Goal: Ask a question

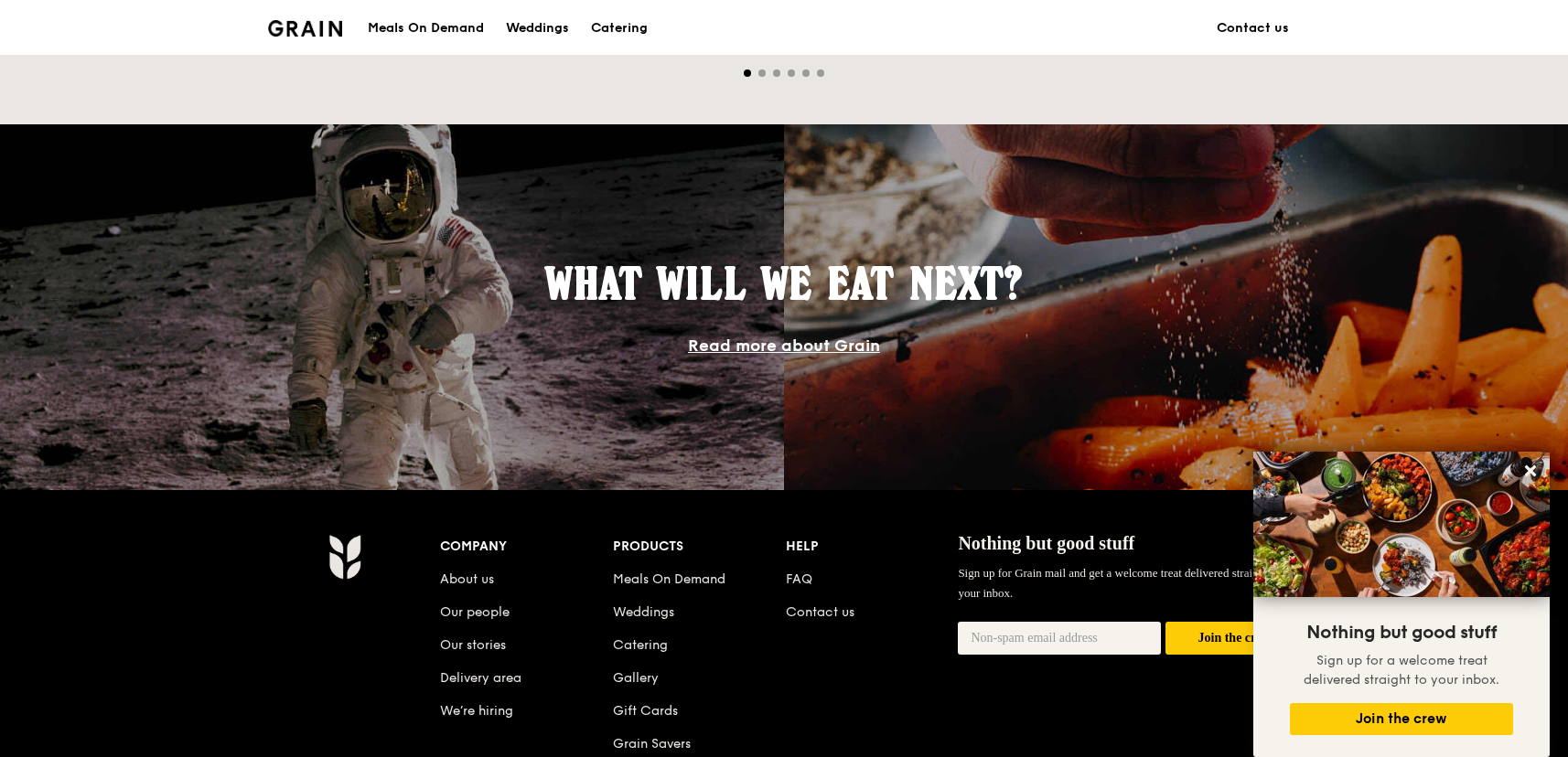
scroll to position [1701, 0]
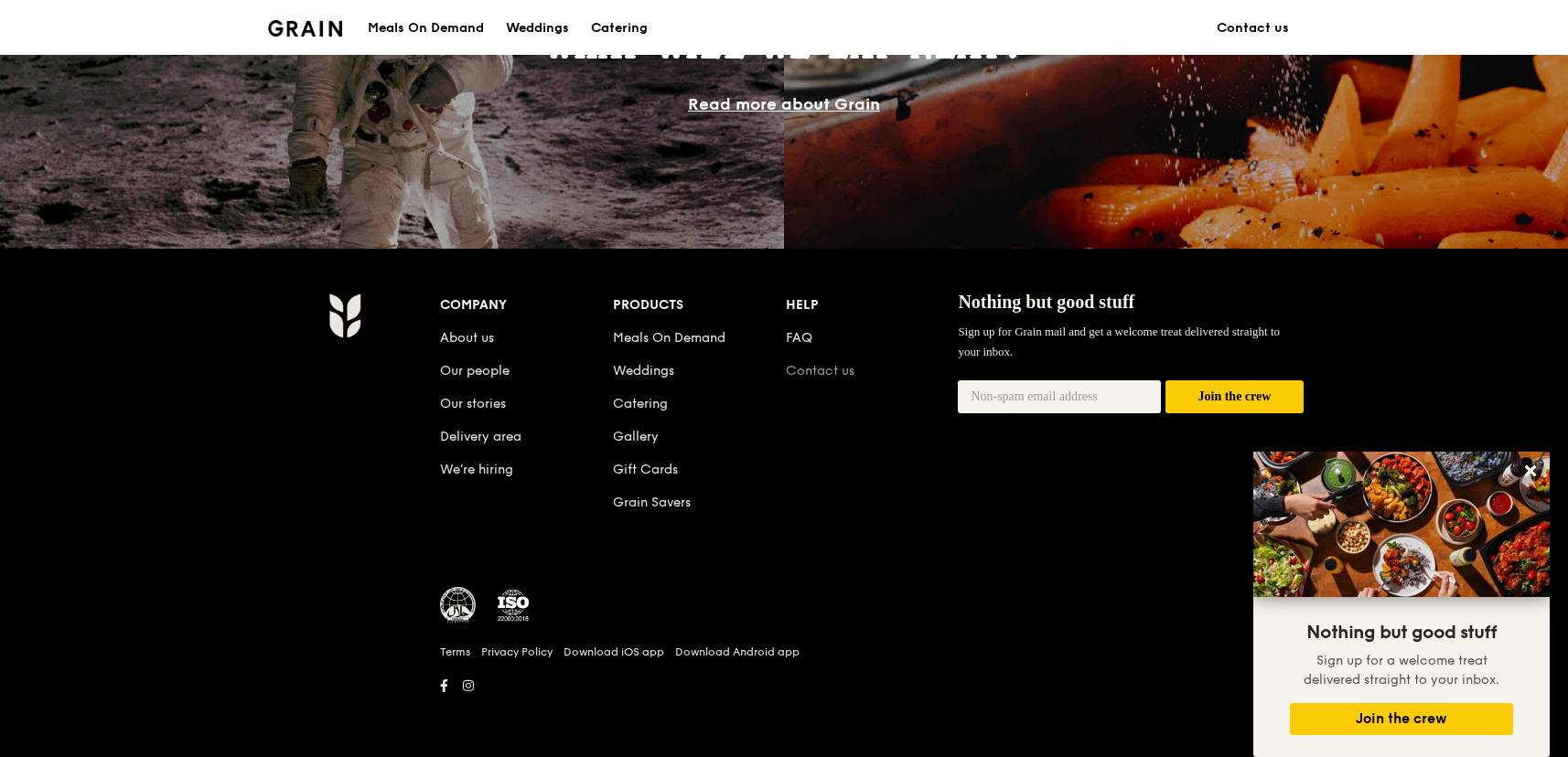
click at [799, 374] on link "Contact us" at bounding box center [820, 371] width 69 height 15
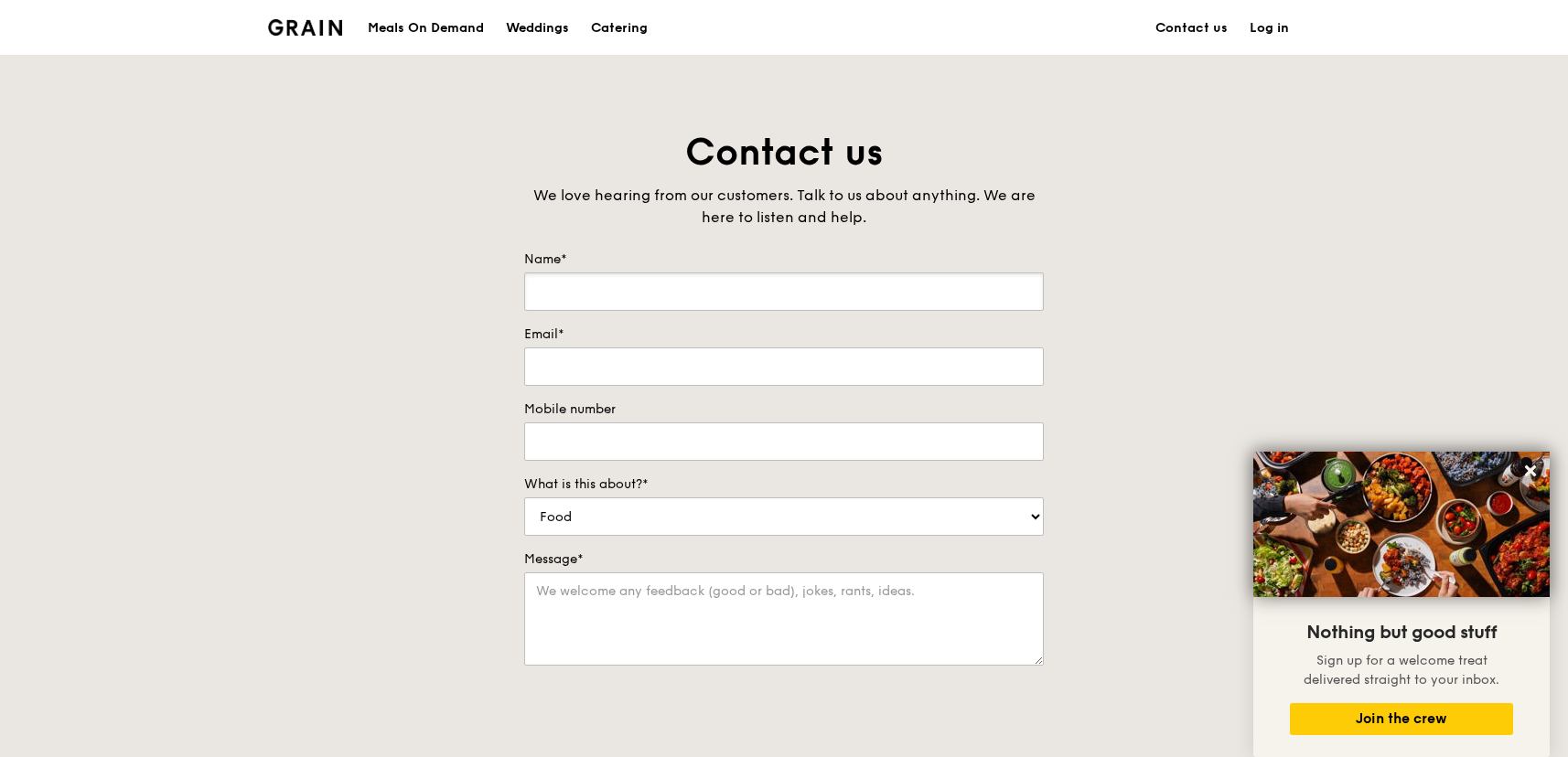
click at [633, 286] on input "Name*" at bounding box center [784, 292] width 519 height 39
type input "Jessie Chan"
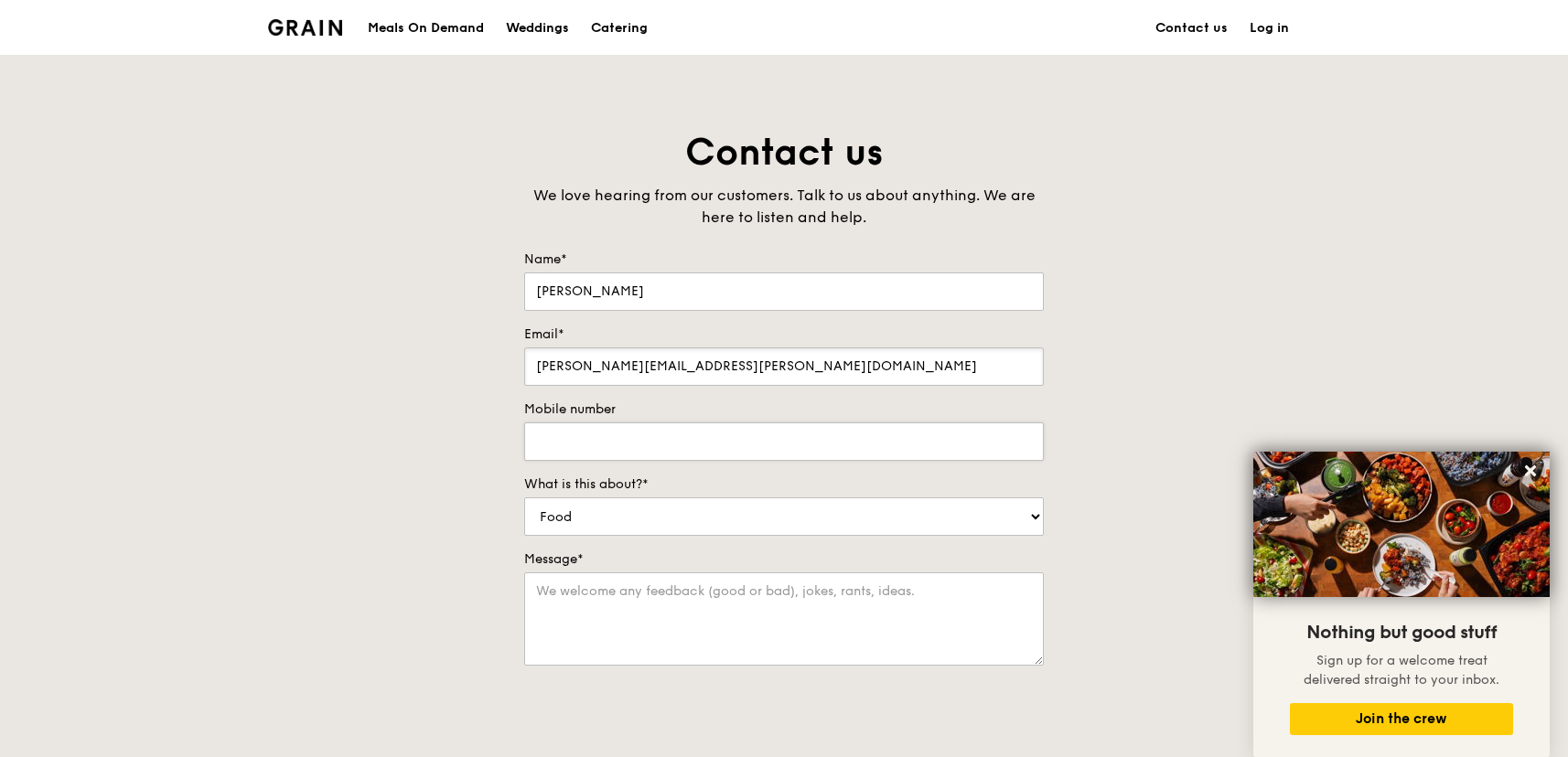
type input "jessie.chan@presslogic.com"
click at [655, 448] on input "Mobile number" at bounding box center [784, 442] width 519 height 39
type input "+6583029744"
click at [643, 519] on select "Food Service Billing/Payment Catering Others" at bounding box center [784, 517] width 519 height 39
select select "Others"
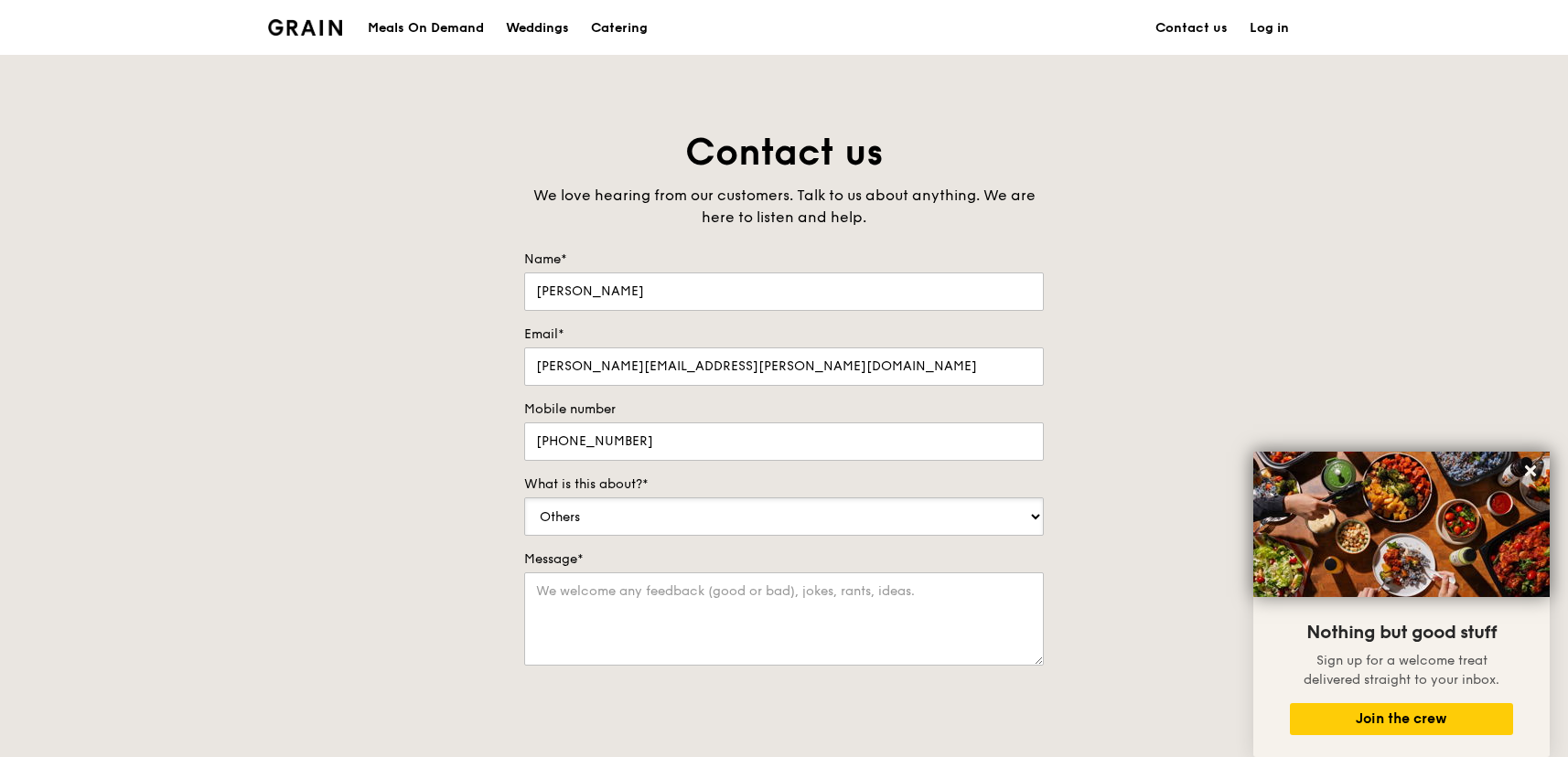
click at [524, 497] on select "Food Service Billing/Payment Catering Others" at bounding box center [784, 517] width 519 height 39
click at [630, 609] on textarea "Message*" at bounding box center [784, 619] width 519 height 94
click at [501, 546] on div "Contact us We love hearing from our customers. Talk to us about anything. We ar…" at bounding box center [784, 511] width 1568 height 765
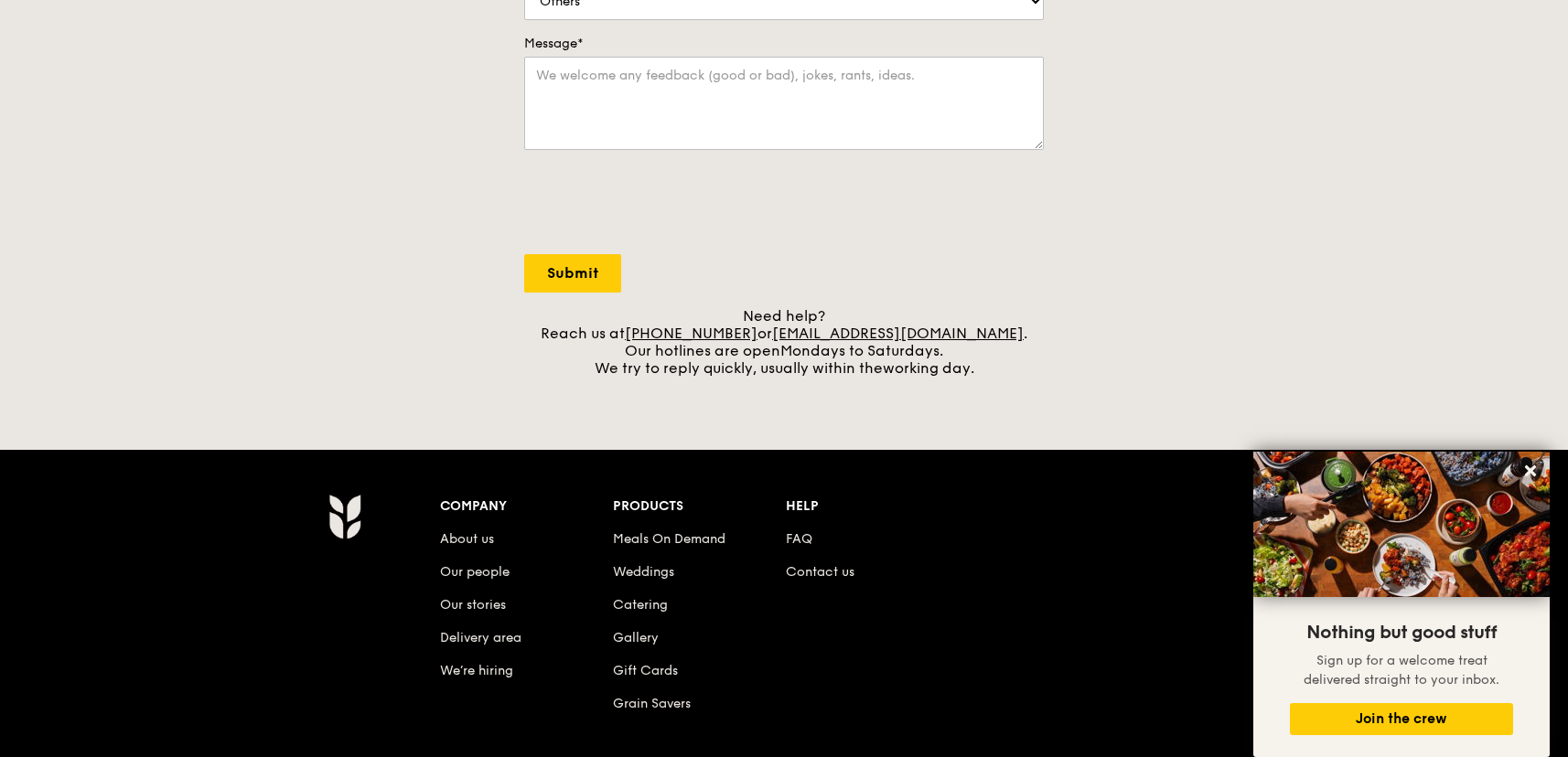
scroll to position [512, 0]
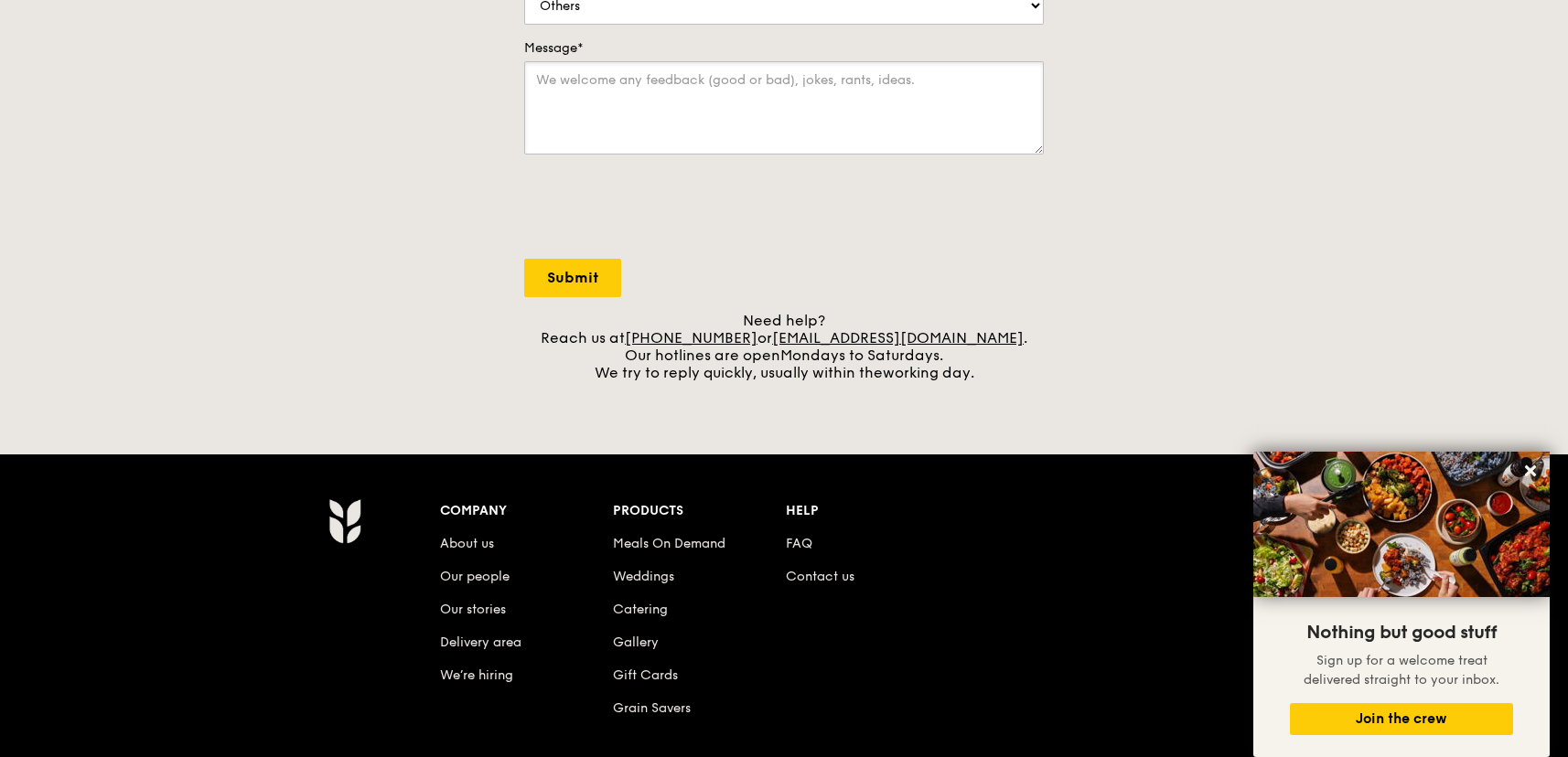
click at [609, 113] on textarea "Message*" at bounding box center [784, 107] width 519 height 94
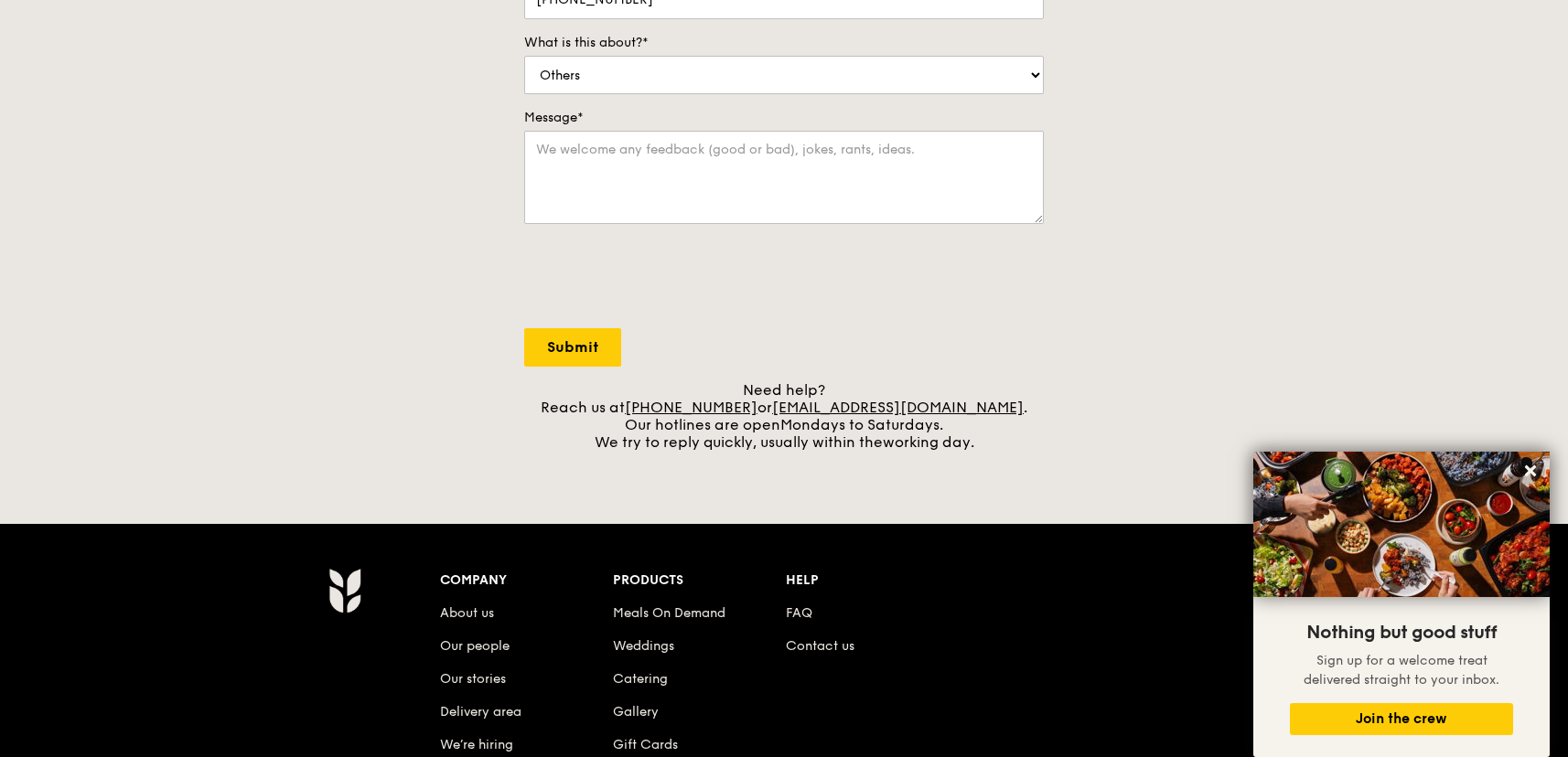
scroll to position [441, 0]
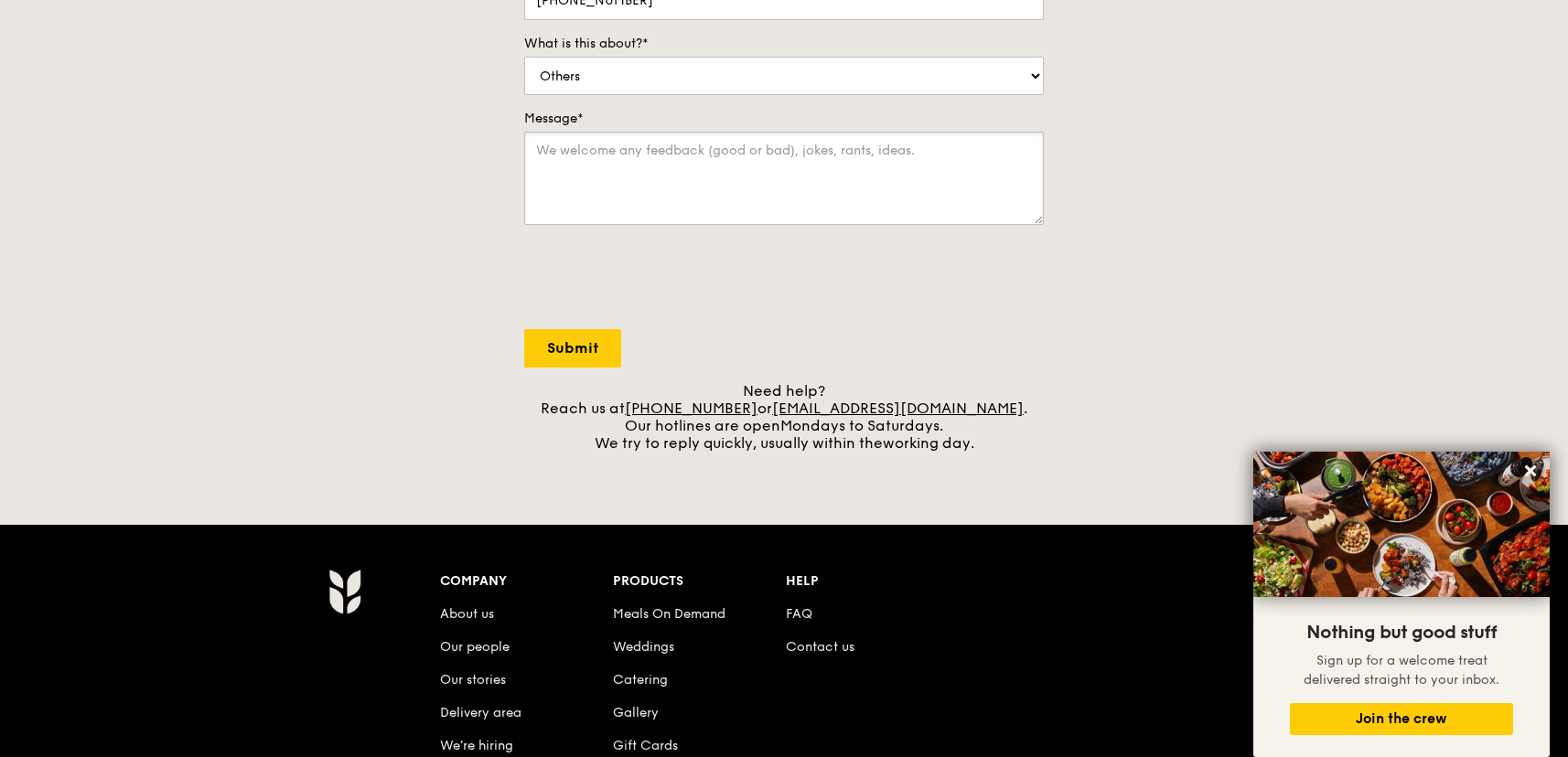
click at [720, 144] on textarea "Message*" at bounding box center [784, 178] width 519 height 94
click at [798, 173] on textarea "Message*" at bounding box center [784, 178] width 519 height 94
paste textarea "Dear Janice Wong team, This is Jessie from GirlStyle [1] — Asia’s most influent…"
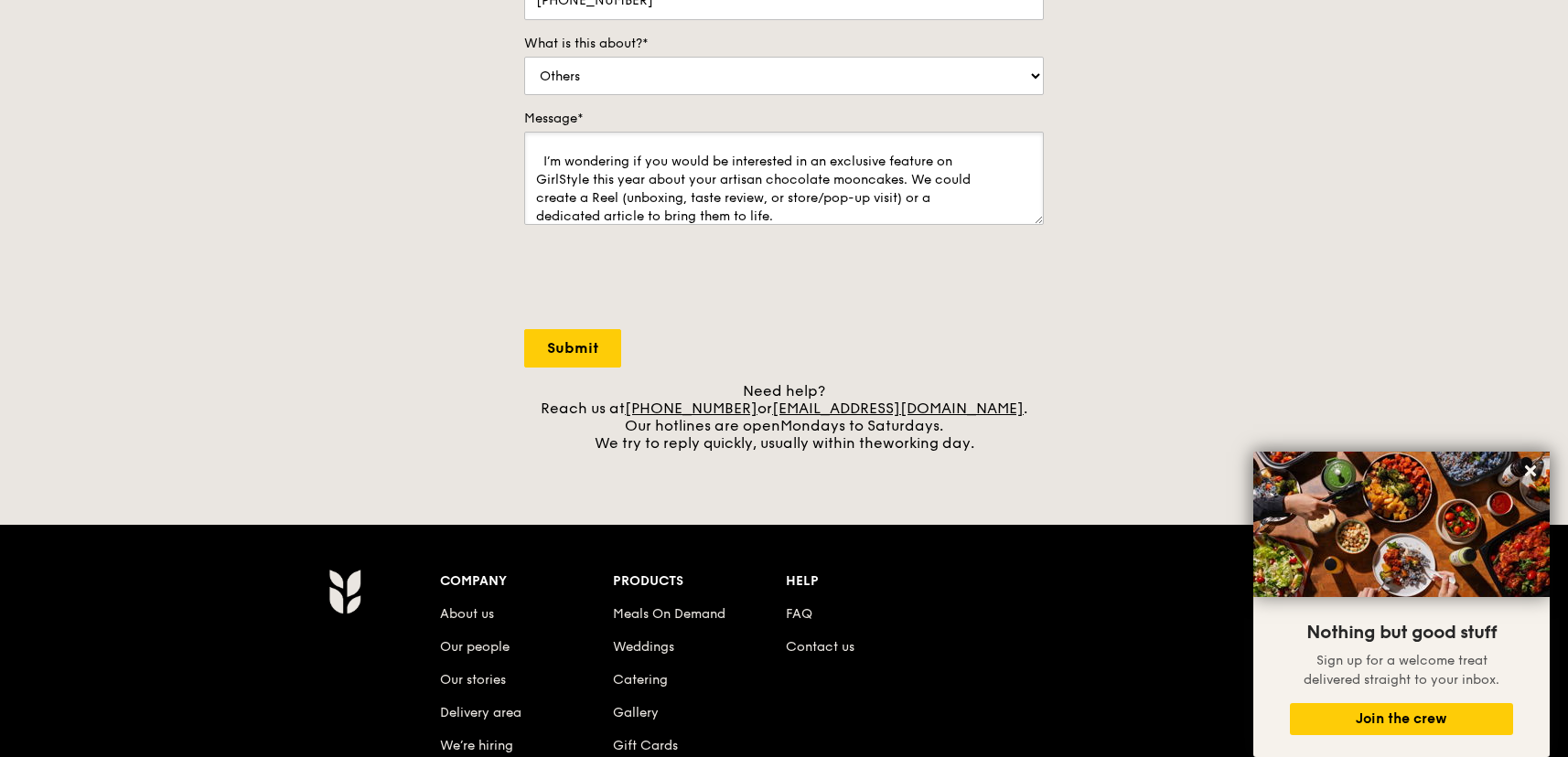
scroll to position [0, 0]
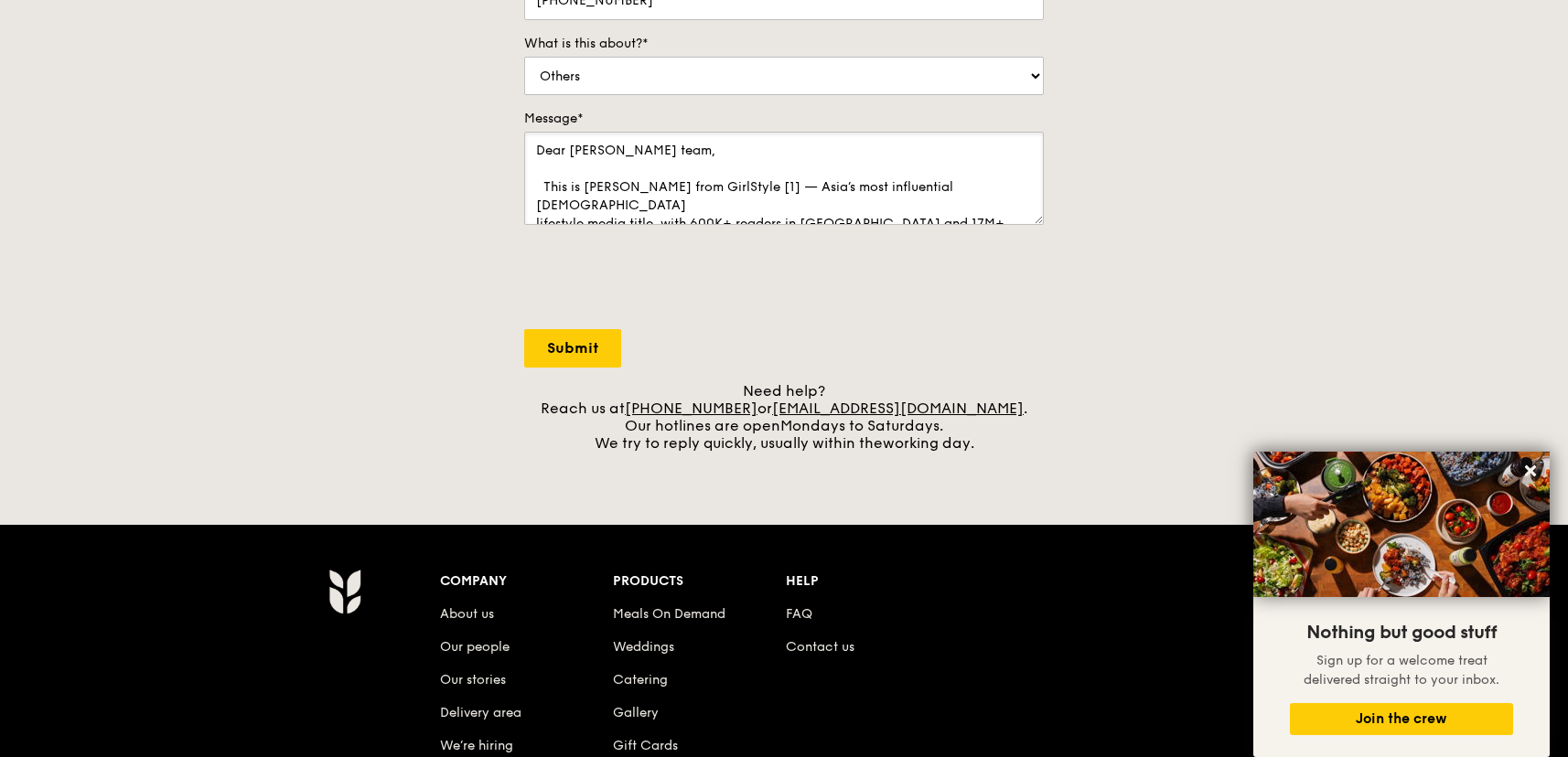
click at [725, 145] on textarea "Dear Janice Wong team, This is Jessie from GirlStyle [1] — Asia’s most influent…" at bounding box center [784, 178] width 519 height 94
drag, startPoint x: 546, startPoint y: 182, endPoint x: 482, endPoint y: 96, distance: 107.2
click at [482, 96] on div "Contact us We love hearing from our customers. Talk to us about anything. We ar…" at bounding box center [784, 70] width 1568 height 765
click at [653, 145] on textarea "This is Jessie from GirlStyle [1] — Asia’s most influential female lifestyle me…" at bounding box center [784, 178] width 519 height 94
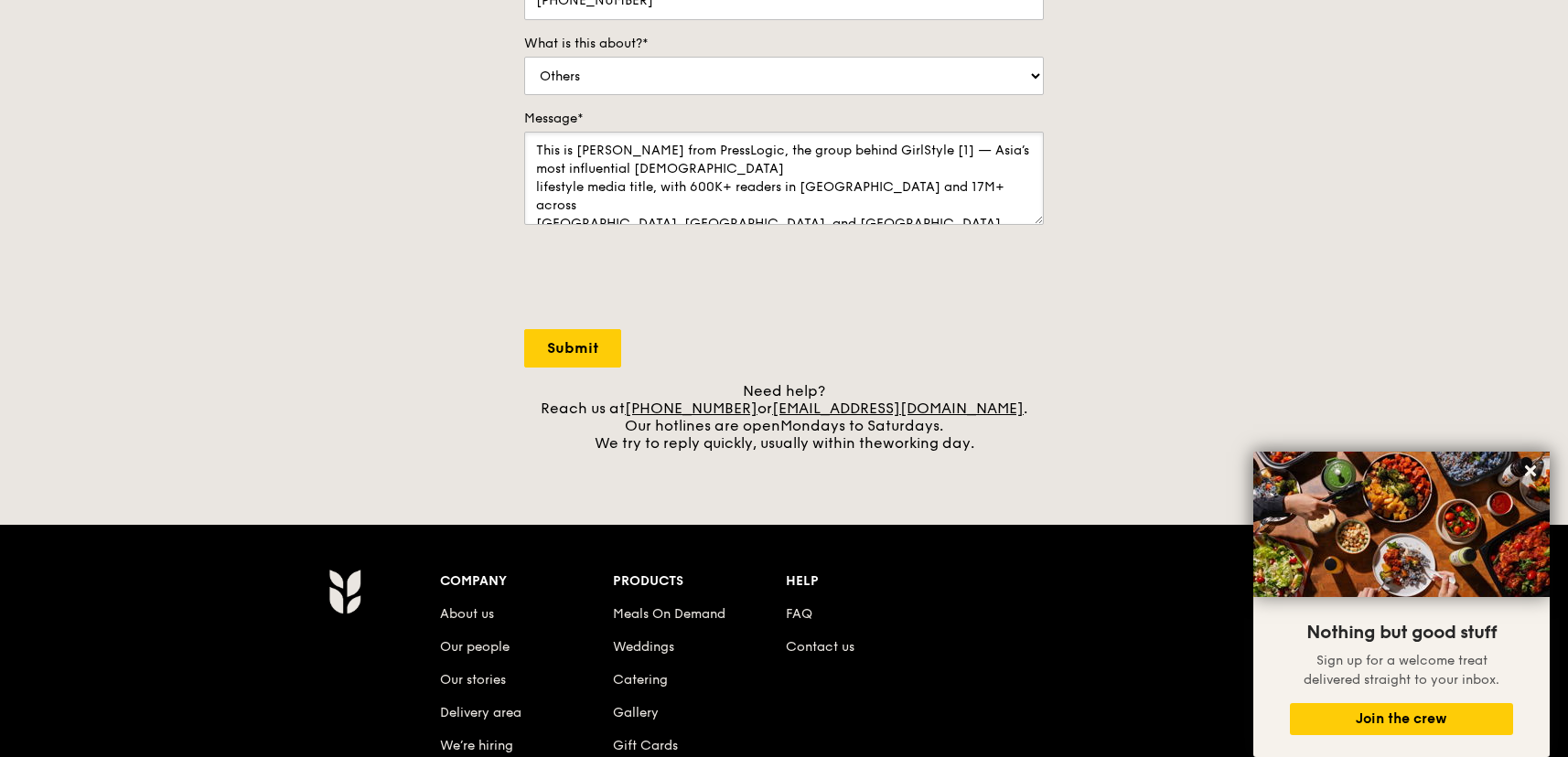
drag, startPoint x: 884, startPoint y: 153, endPoint x: 910, endPoint y: 152, distance: 26.0
click at [910, 152] on textarea "This is Jessie from PressLogic, the group behind GirlStyle [1] — Asia’s most in…" at bounding box center [784, 178] width 519 height 94
click at [872, 160] on textarea "This is Jessie from PressLogic, the group behind GirlStyle — Asia’s most influe…" at bounding box center [784, 178] width 519 height 94
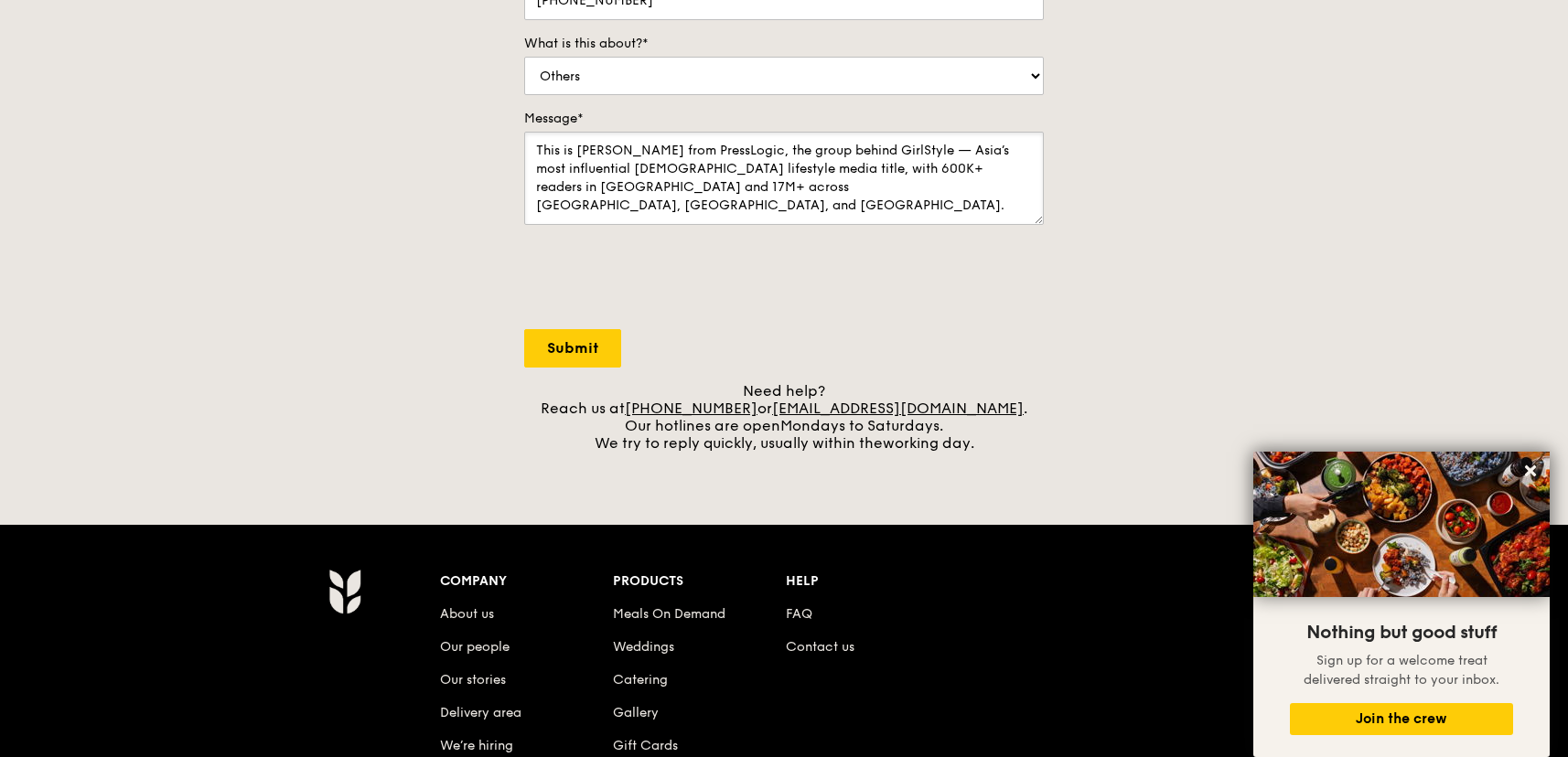
click at [617, 170] on textarea "This is Jessie from PressLogic, the group behind GirlStyle — Asia’s most influe…" at bounding box center [784, 178] width 519 height 94
click at [689, 171] on textarea "This is Jessie from PressLogic, the group behind GirlStyle — Asia’s most influe…" at bounding box center [784, 178] width 519 height 94
click at [708, 171] on textarea "This is Jessie from PressLogic, the group behind GirlStyle — Asia’s most influe…" at bounding box center [784, 178] width 519 height 94
click at [719, 171] on textarea "This is Jessie from PressLogic, the group behind GirlStyle — Asia’s most influe…" at bounding box center [784, 178] width 519 height 94
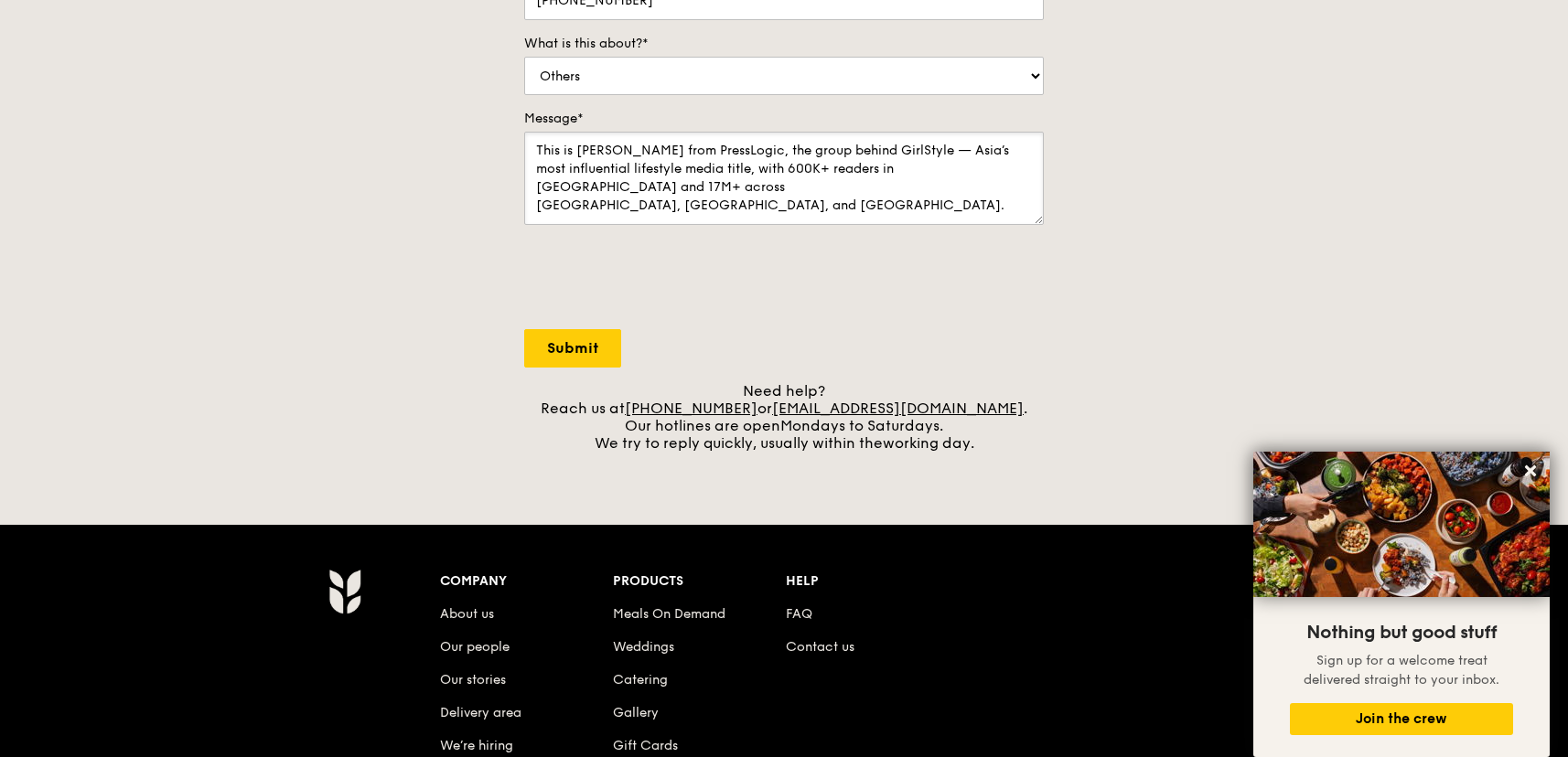
click at [711, 171] on textarea "This is Jessie from PressLogic, the group behind GirlStyle — Asia’s most influe…" at bounding box center [784, 178] width 519 height 94
click at [713, 171] on textarea "This is Jessie from PressLogic, the group behind GirlStyle — Asia’s most influe…" at bounding box center [784, 178] width 519 height 94
click at [768, 170] on textarea "This is Jessie from PressLogic, the group behind GirlStyle — Asia’s most influe…" at bounding box center [784, 178] width 519 height 94
click at [789, 170] on textarea "This is Jessie from PressLogic, the group behind GirlStyle — Asia’s most influe…" at bounding box center [784, 178] width 519 height 94
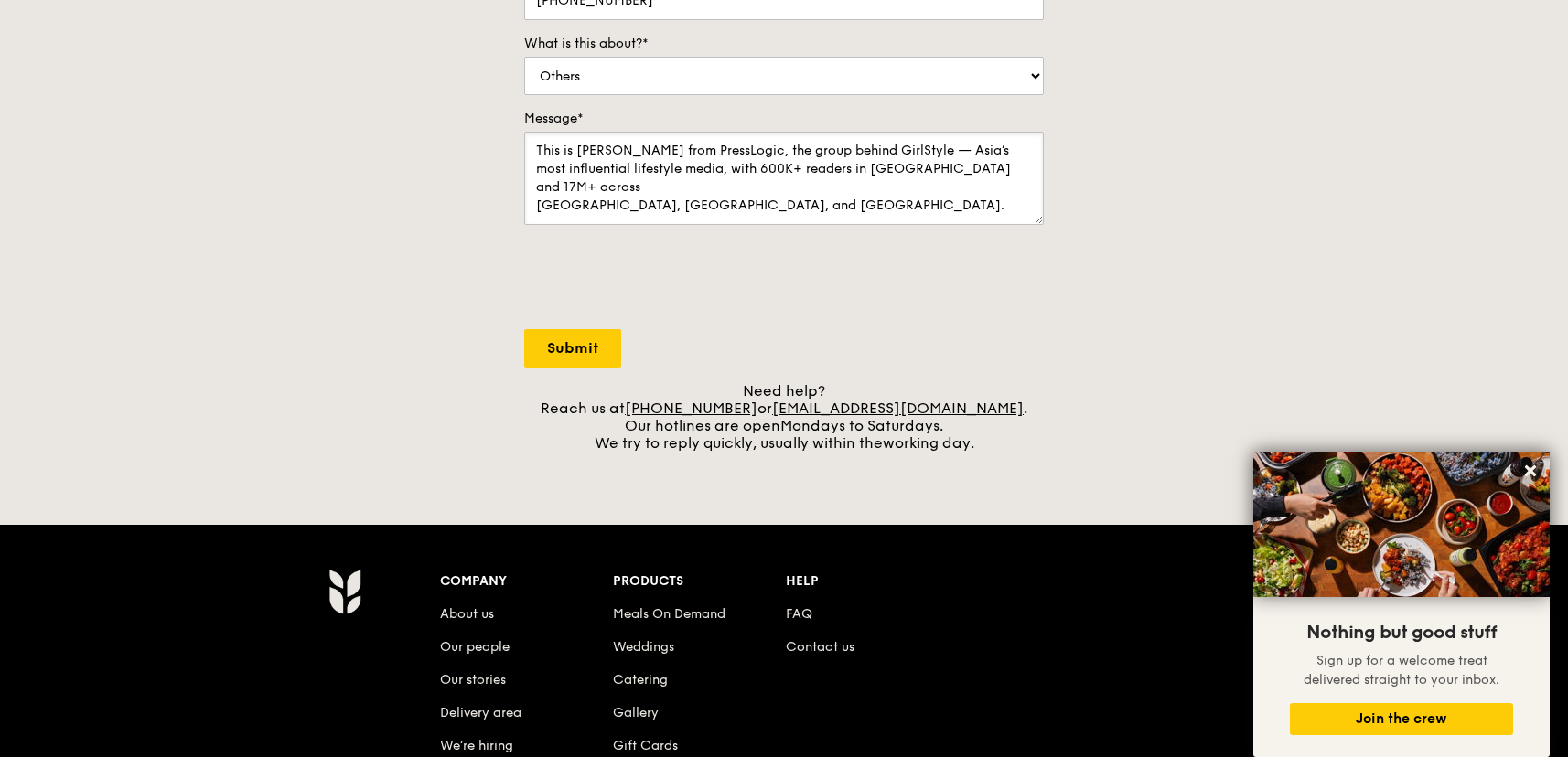
click at [789, 170] on textarea "This is Jessie from PressLogic, the group behind GirlStyle — Asia’s most influe…" at bounding box center [784, 178] width 519 height 94
click at [798, 182] on textarea "This is Jessie from PressLogic, the group behind GirlStyle — Asia’s most influe…" at bounding box center [784, 178] width 519 height 94
click at [782, 178] on textarea "This is Jessie from PressLogic, the group behind GirlStyle — Asia’s most influe…" at bounding box center [784, 178] width 519 height 94
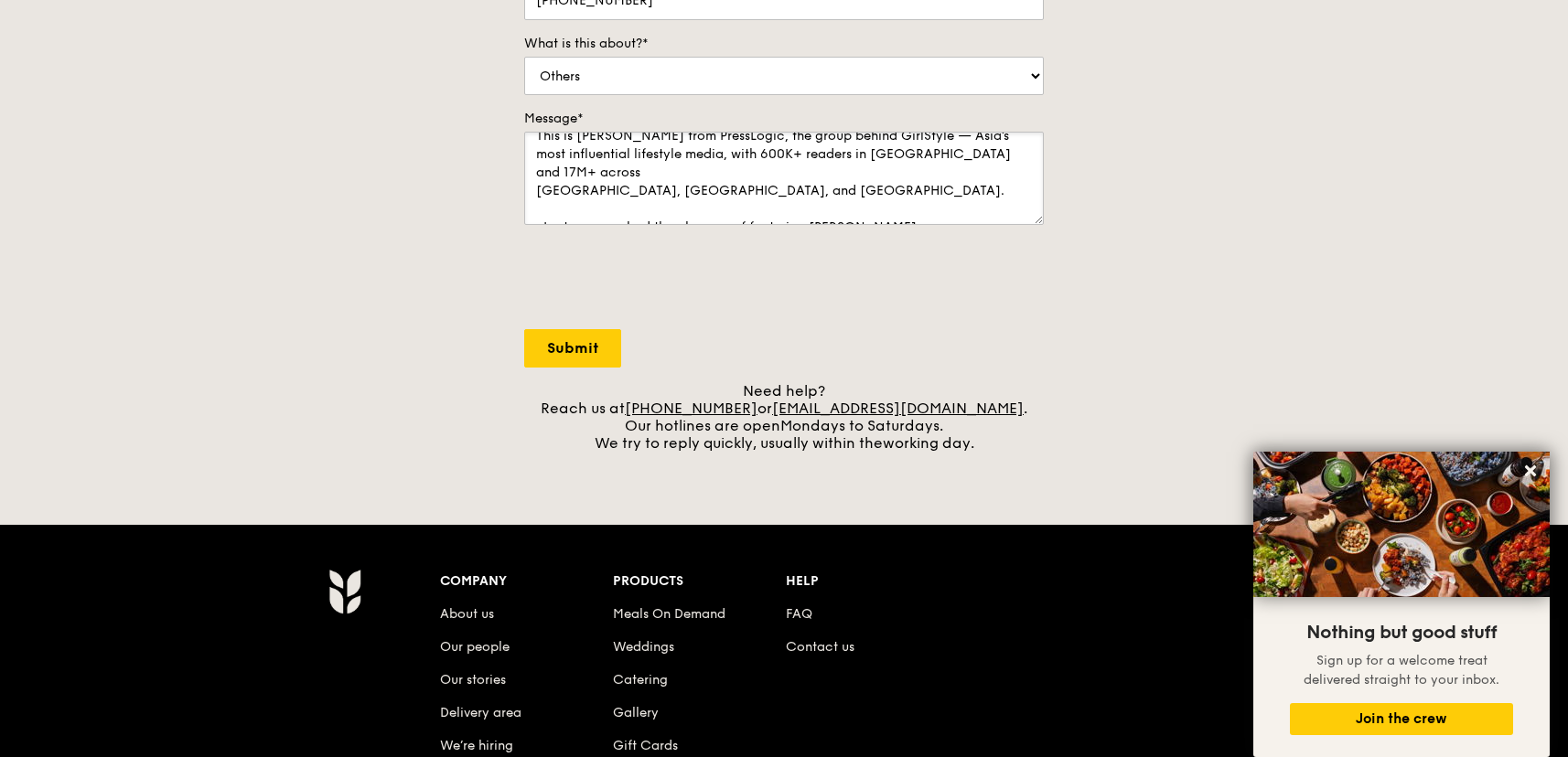
scroll to position [16, 0]
drag, startPoint x: 990, startPoint y: 162, endPoint x: 529, endPoint y: 163, distance: 461.0
click at [529, 163] on textarea "This is Jessie from PressLogic, the group behind GirlStyle — Asia’s most influe…" at bounding box center [784, 178] width 519 height 94
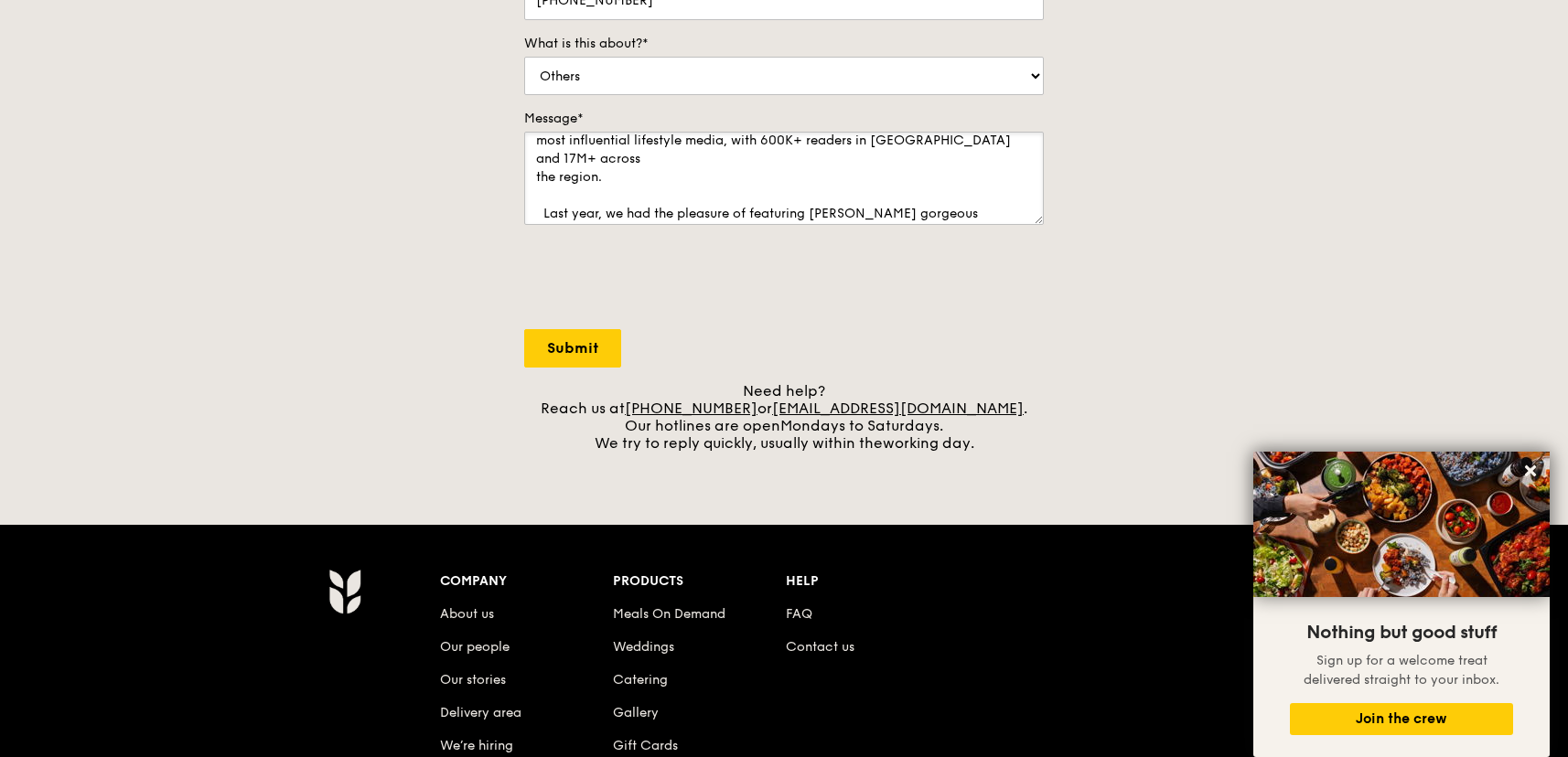
scroll to position [30, 0]
drag, startPoint x: 545, startPoint y: 195, endPoint x: 474, endPoint y: 195, distance: 71.0
click at [474, 195] on div "Contact us We love hearing from our customers. Talk to us about anything. We ar…" at bounding box center [784, 70] width 1568 height 765
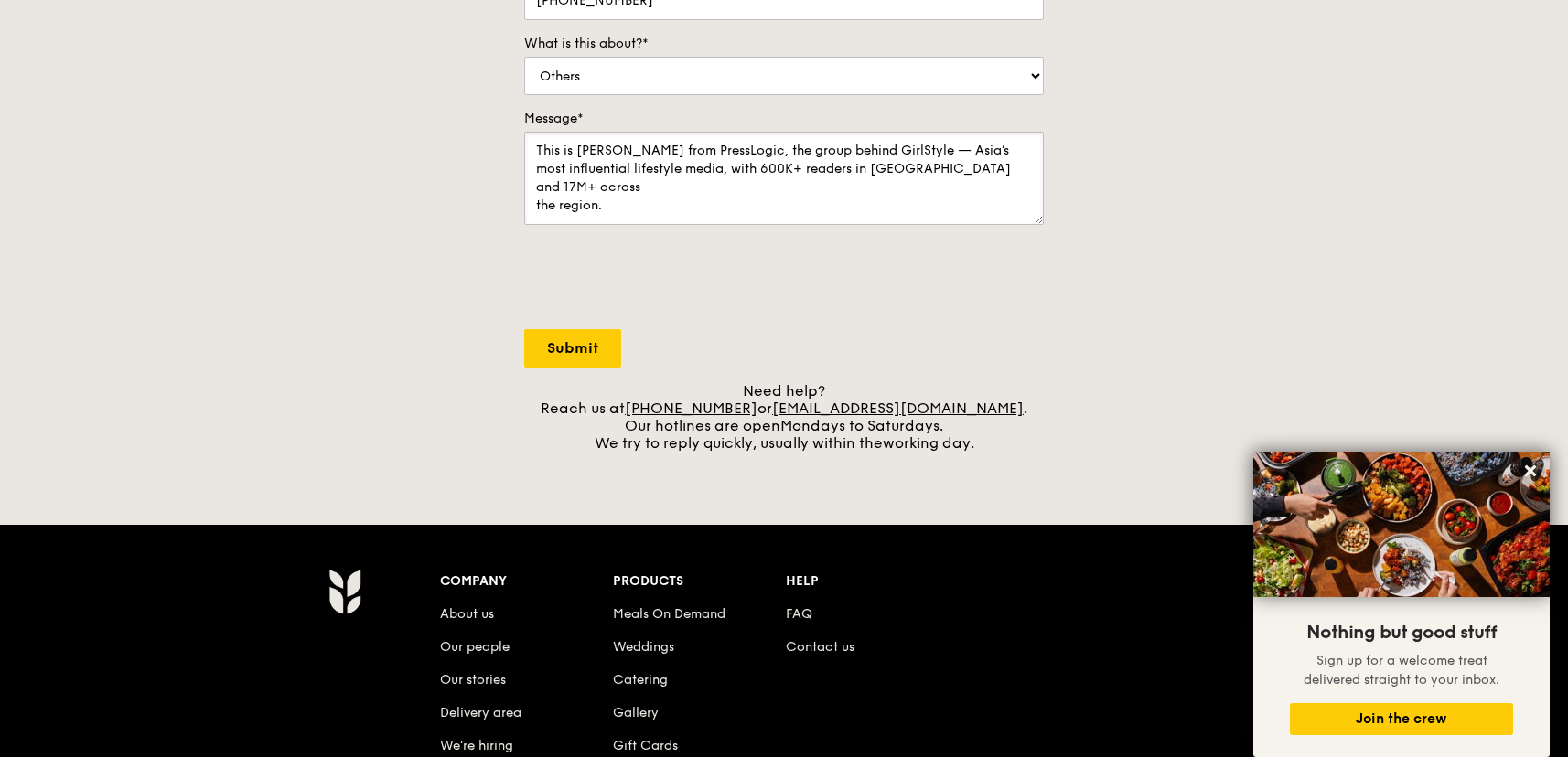
scroll to position [16, 0]
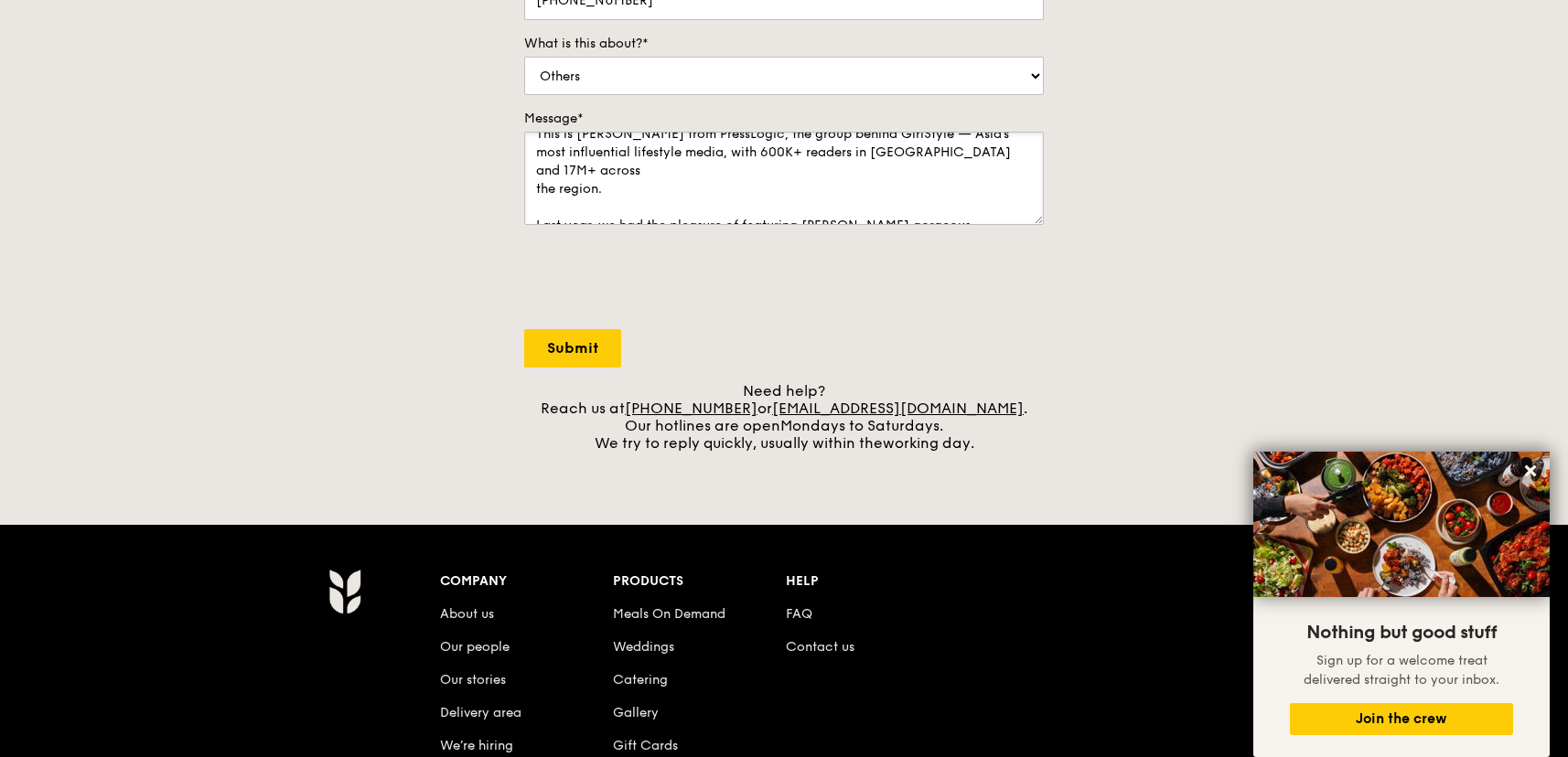
drag, startPoint x: 598, startPoint y: 203, endPoint x: 532, endPoint y: 202, distance: 66.0
click at [531, 202] on textarea "This is Jessie from PressLogic, the group behind GirlStyle — Asia’s most influe…" at bounding box center [784, 178] width 519 height 94
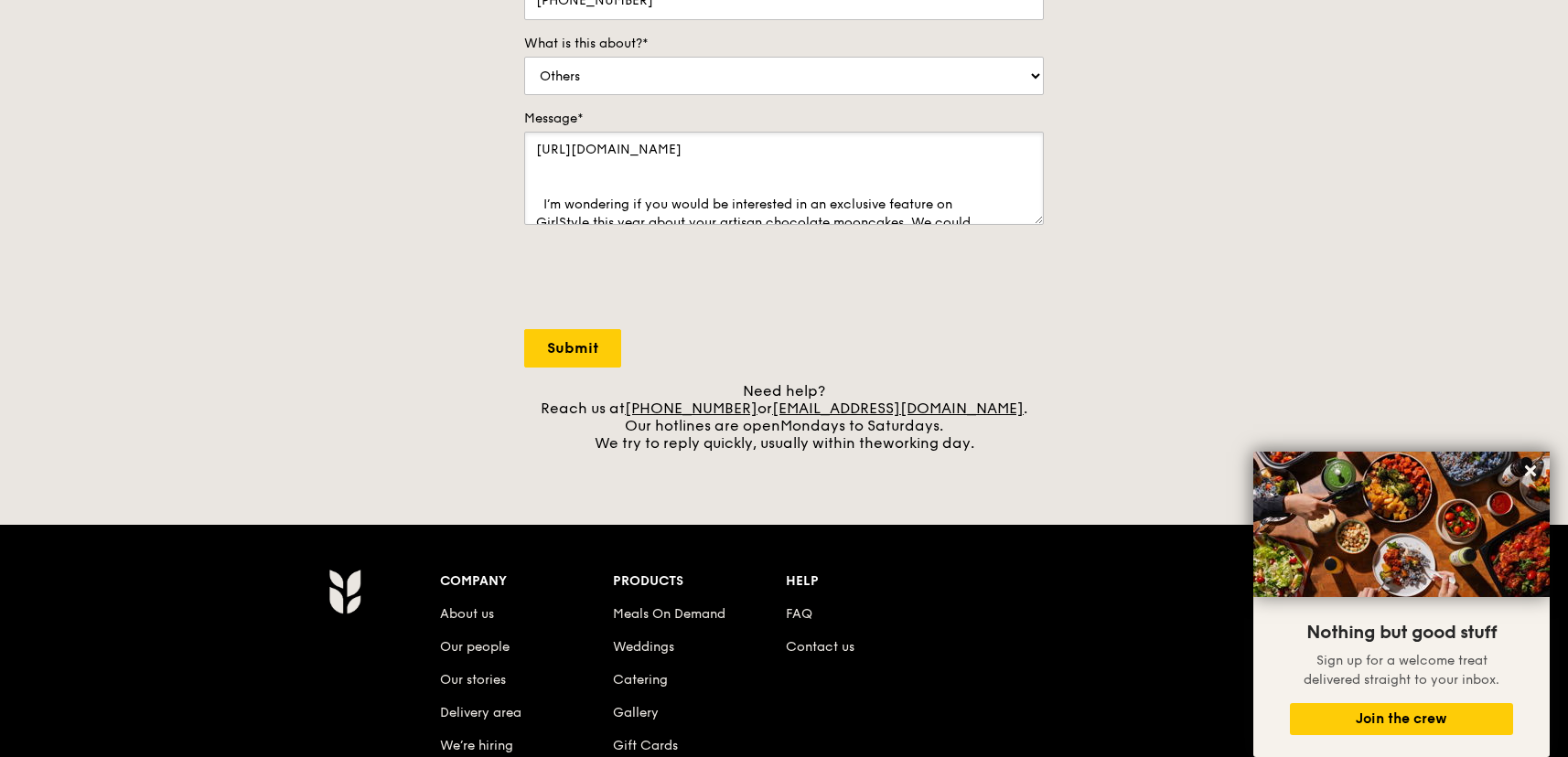
scroll to position [182, 0]
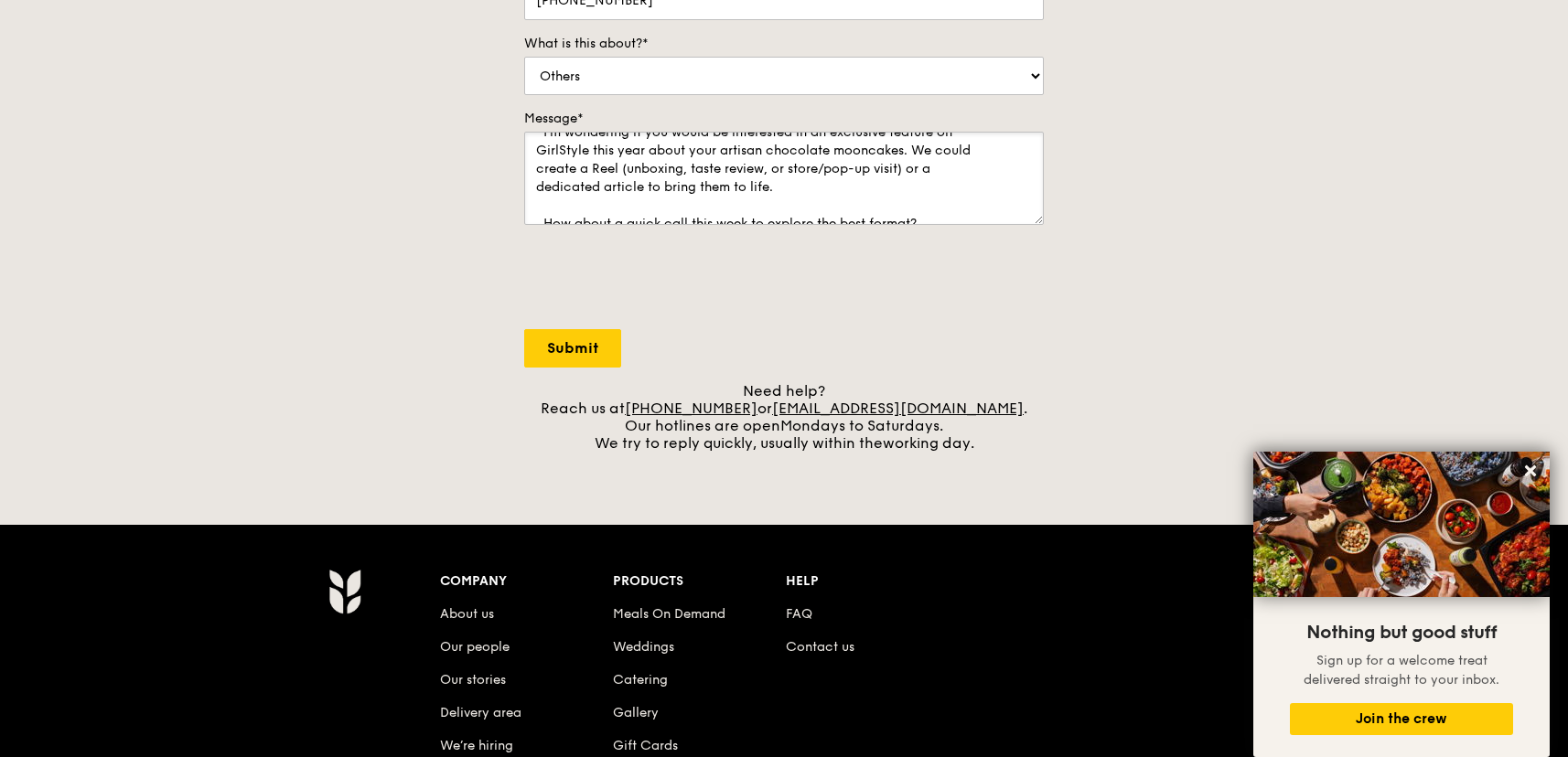
drag, startPoint x: 590, startPoint y: 203, endPoint x: 596, endPoint y: 176, distance: 27.7
click at [596, 177] on textarea "This is Jessie from PressLogic, the group behind GirlStyle — Asia’s most influe…" at bounding box center [784, 178] width 519 height 94
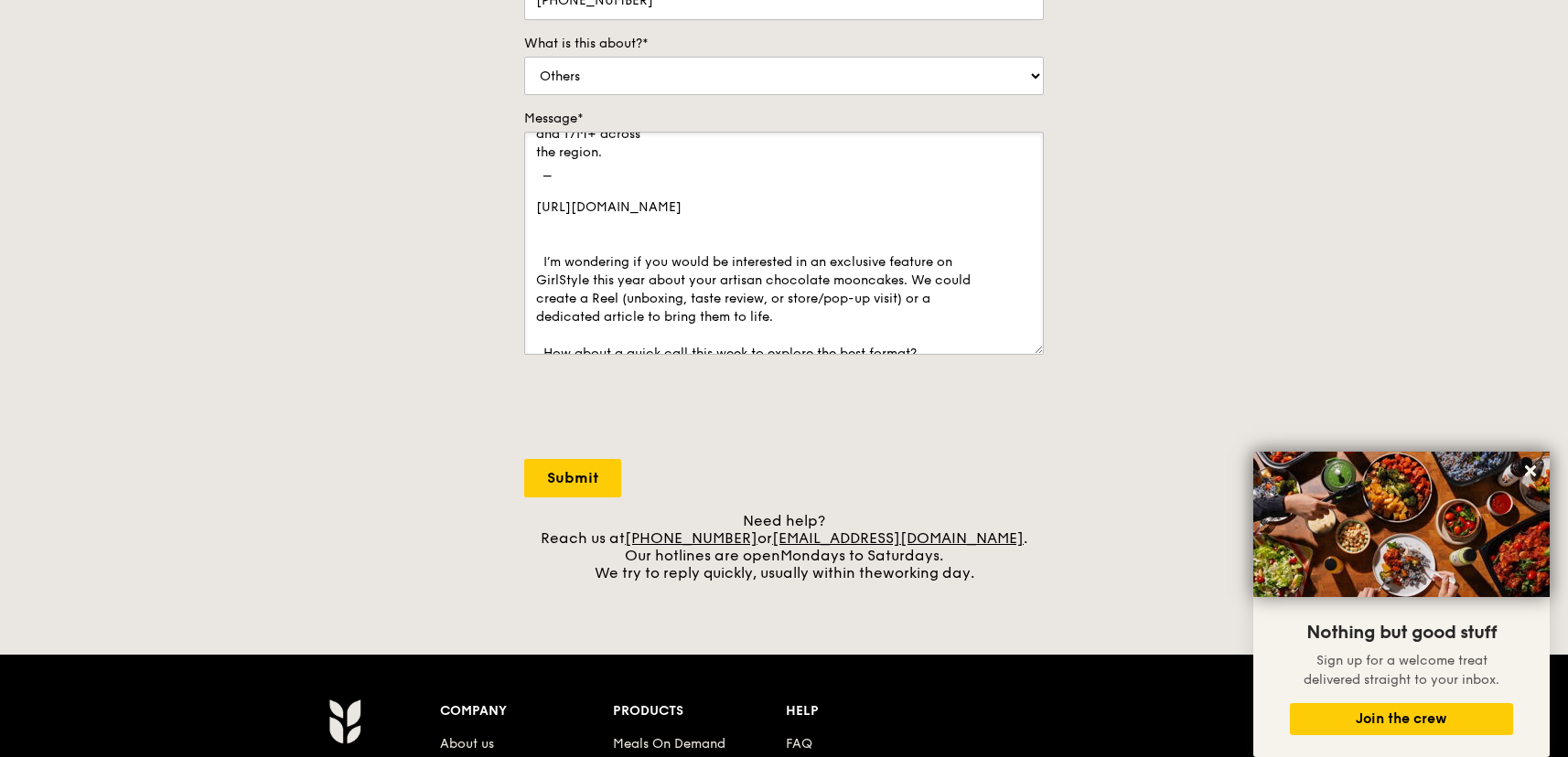
scroll to position [0, 0]
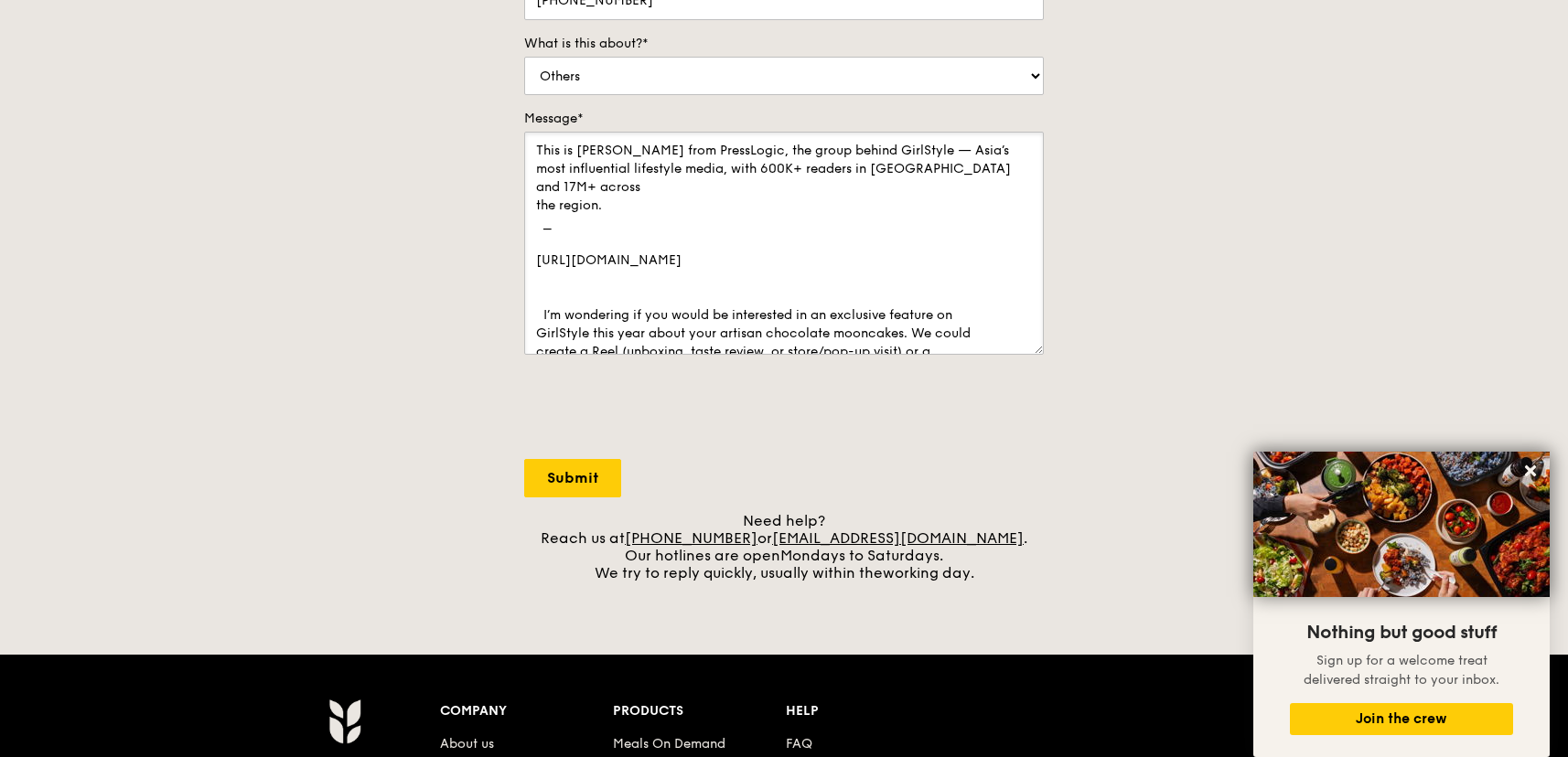
drag, startPoint x: 1040, startPoint y: 219, endPoint x: 1055, endPoint y: 436, distance: 217.5
click at [1055, 436] on div "Contact us We love hearing from our customers. Talk to us about anything. We ar…" at bounding box center [784, 134] width 548 height 894
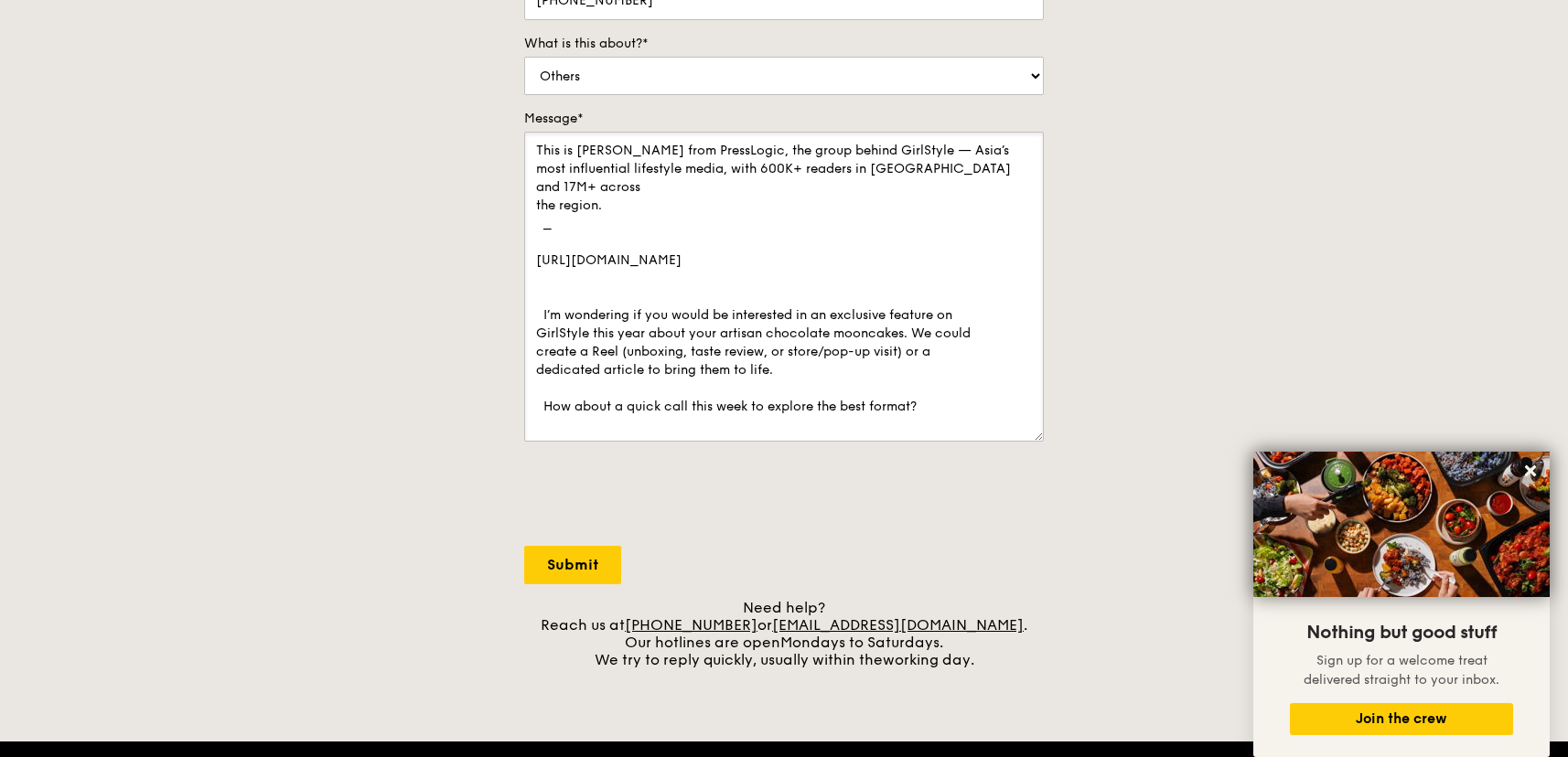
click at [762, 218] on textarea "This is Jessie from PressLogic, the group behind GirlStyle — Asia’s most influe…" at bounding box center [784, 286] width 519 height 310
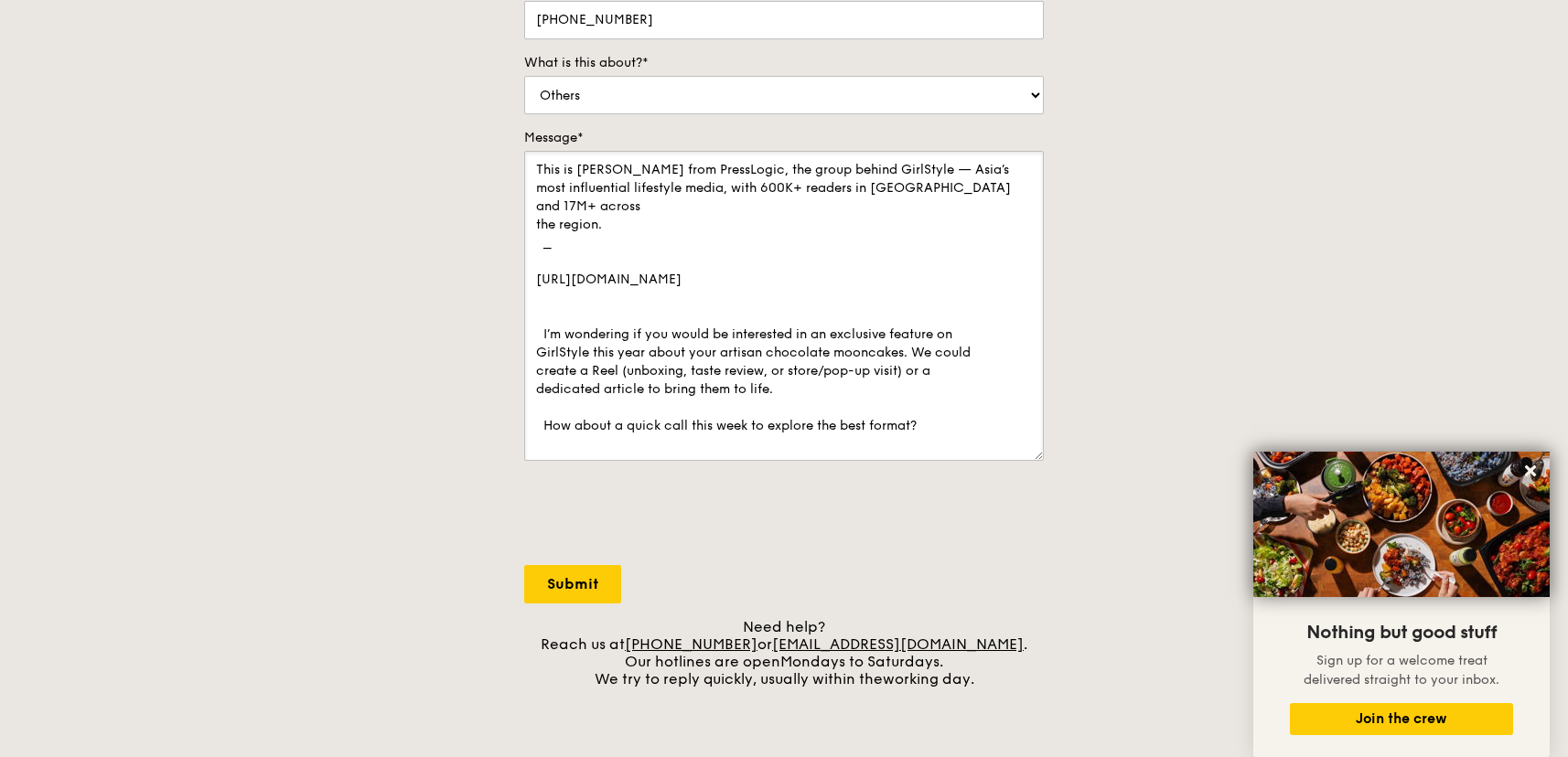
scroll to position [414, 0]
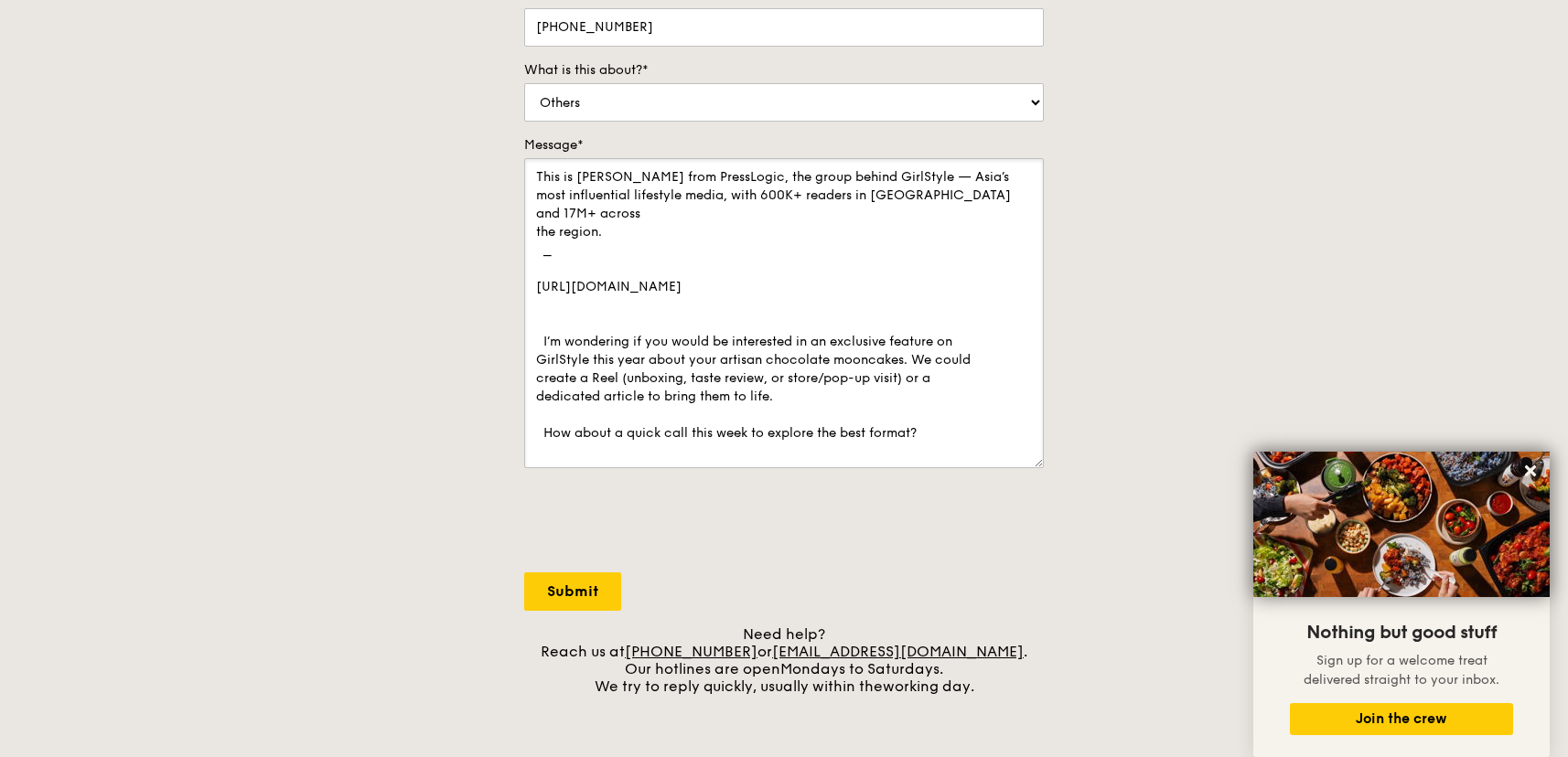
click at [640, 279] on textarea "This is Jessie from PressLogic, the group behind GirlStyle — Asia’s most influe…" at bounding box center [784, 313] width 519 height 310
drag, startPoint x: 563, startPoint y: 321, endPoint x: 515, endPoint y: 240, distance: 94.2
click at [513, 241] on div "Contact us We love hearing from our customers. Talk to us about anything. We ar…" at bounding box center [784, 205] width 548 height 981
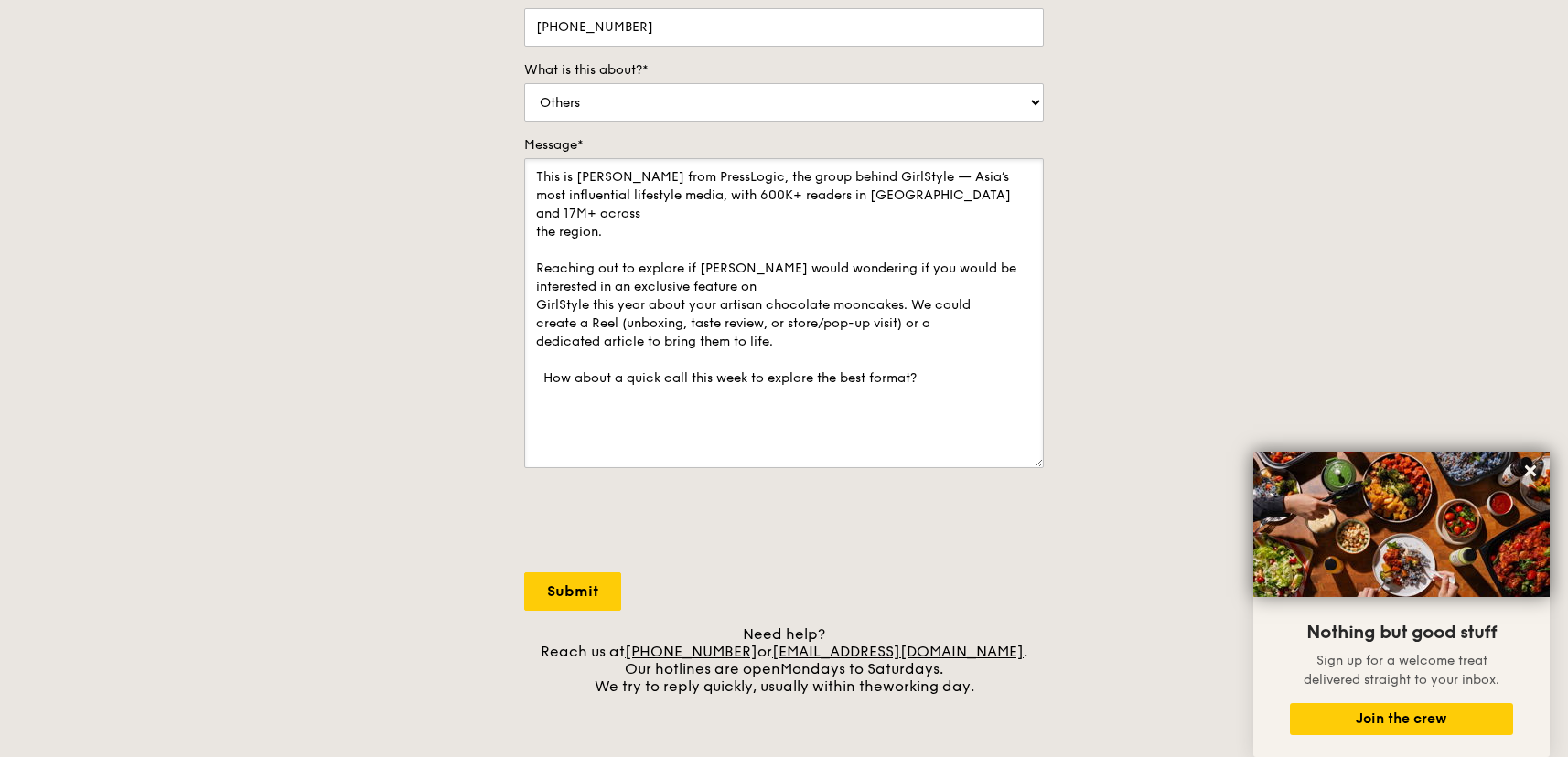
drag, startPoint x: 777, startPoint y: 251, endPoint x: 953, endPoint y: 249, distance: 176.0
click at [953, 249] on textarea "This is Jessie from PressLogic, the group behind GirlStyle — Asia’s most influe…" at bounding box center [784, 313] width 519 height 310
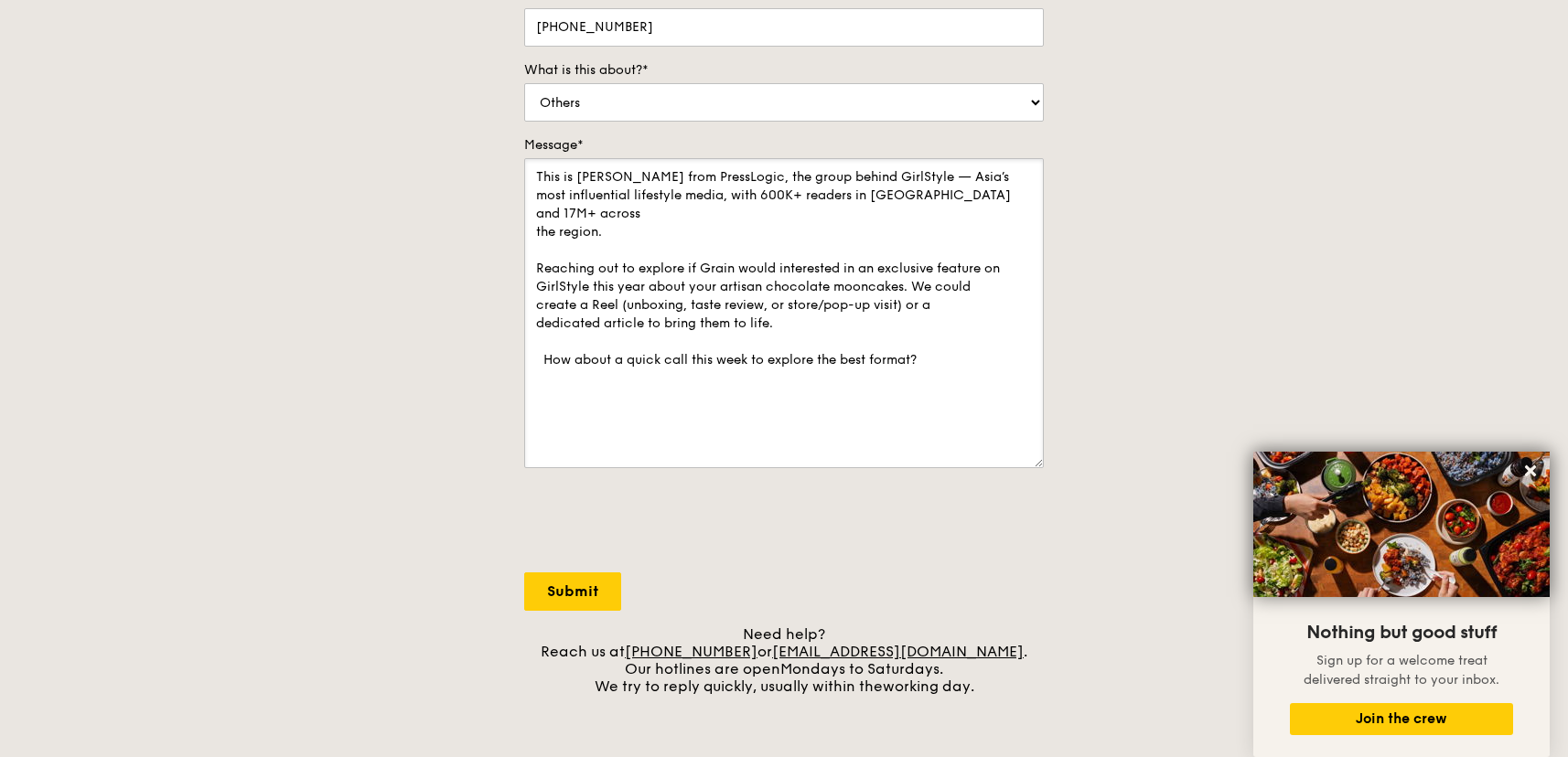
click at [911, 250] on textarea "This is Jessie from PressLogic, the group behind GirlStyle — Asia’s most influe…" at bounding box center [784, 313] width 519 height 310
click at [854, 232] on textarea "This is Jessie from PressLogic, the group behind GirlStyle — Asia’s most influe…" at bounding box center [784, 313] width 519 height 310
click at [688, 222] on textarea "This is Jessie from PressLogic, the group behind GirlStyle — Asia’s most influe…" at bounding box center [784, 313] width 519 height 310
drag, startPoint x: 686, startPoint y: 225, endPoint x: 925, endPoint y: 304, distance: 251.7
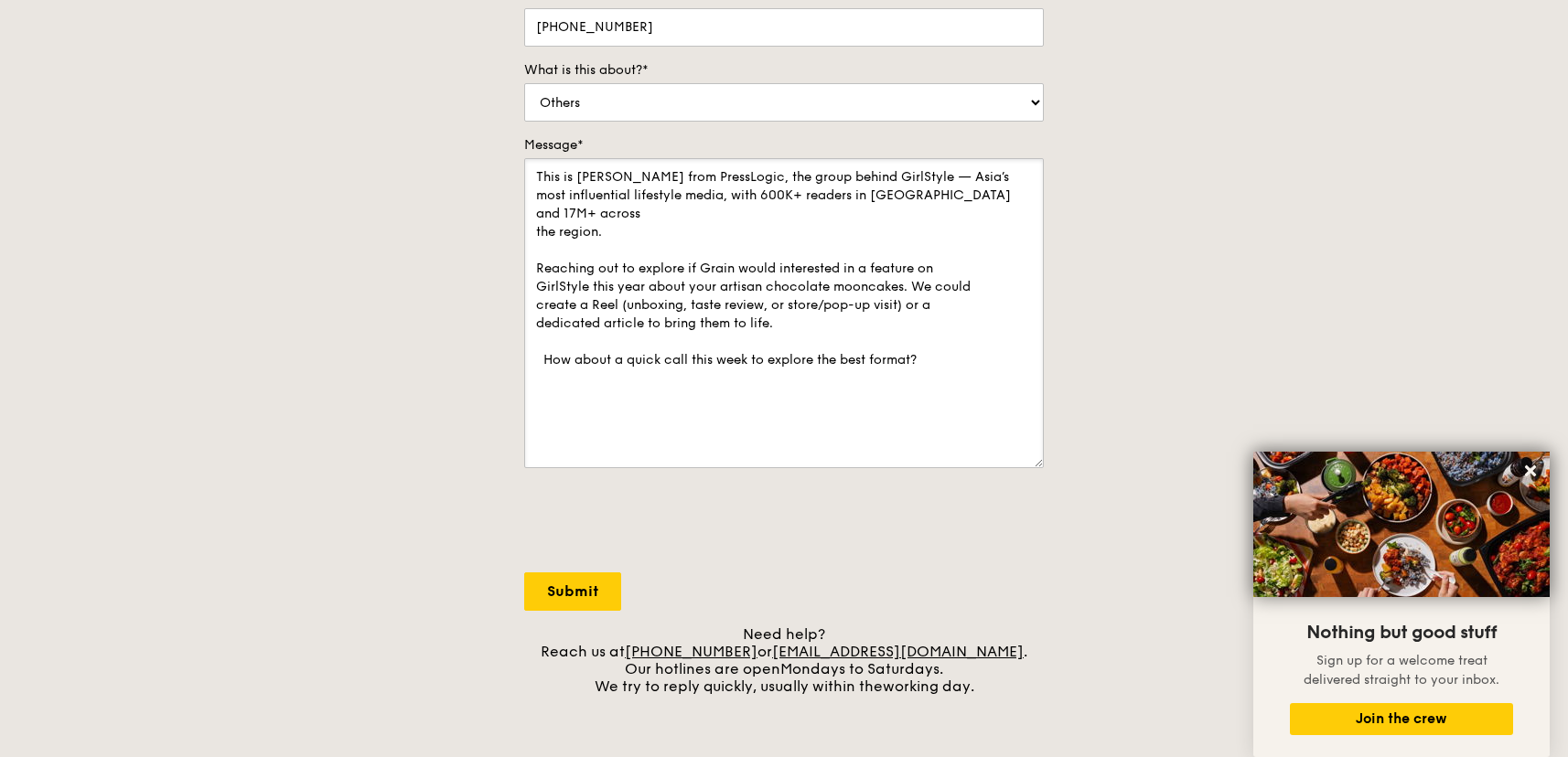
click at [925, 304] on textarea "This is Jessie from PressLogic, the group behind GirlStyle — Asia’s most influe…" at bounding box center [784, 313] width 519 height 310
paste textarea "with Q4’s busy season coming up, could we have a quick catch-up on your upcomin…"
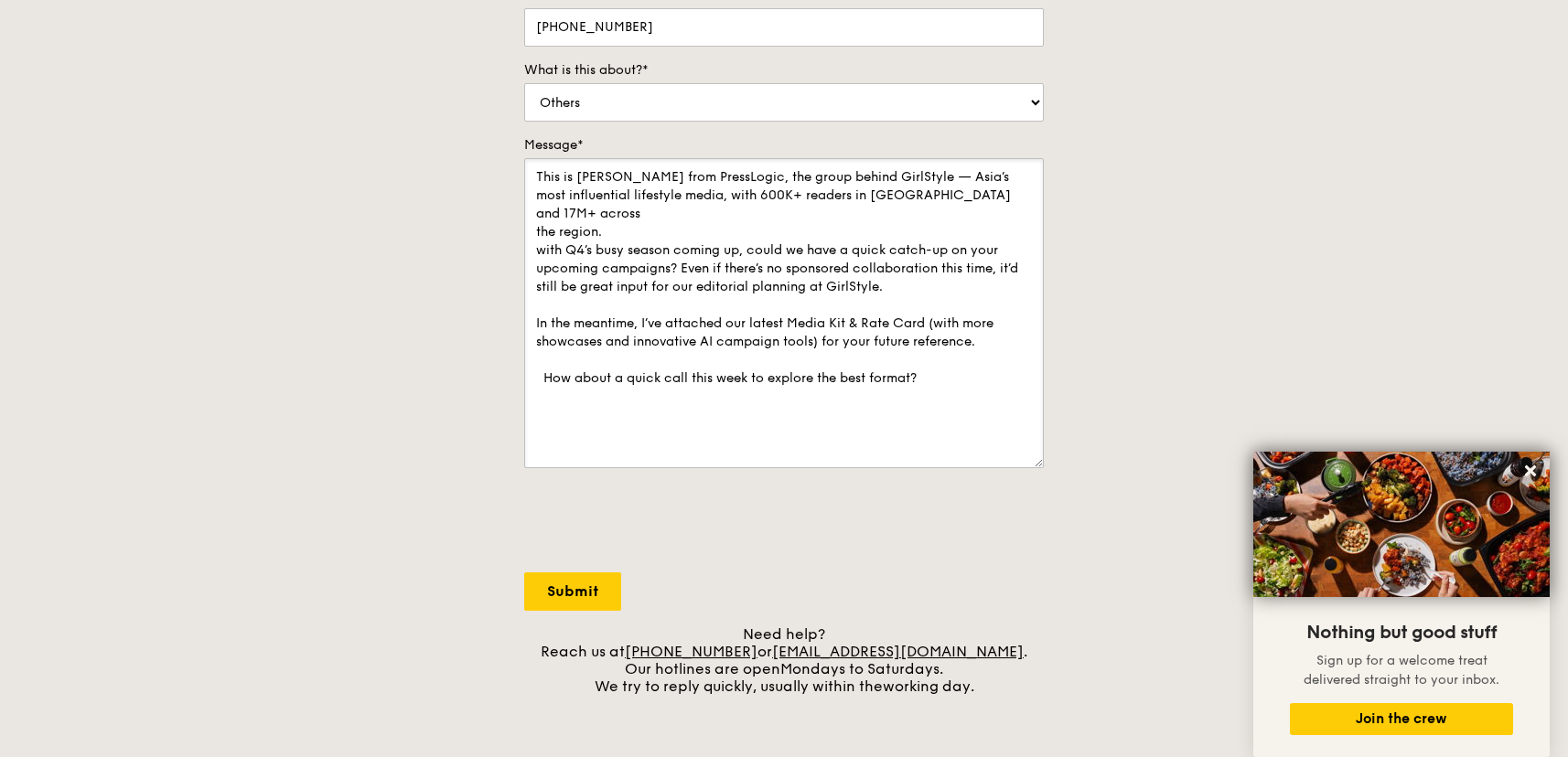
click at [703, 222] on textarea "This is Jessie from PressLogic, the group behind GirlStyle — Asia’s most influe…" at bounding box center [784, 313] width 519 height 310
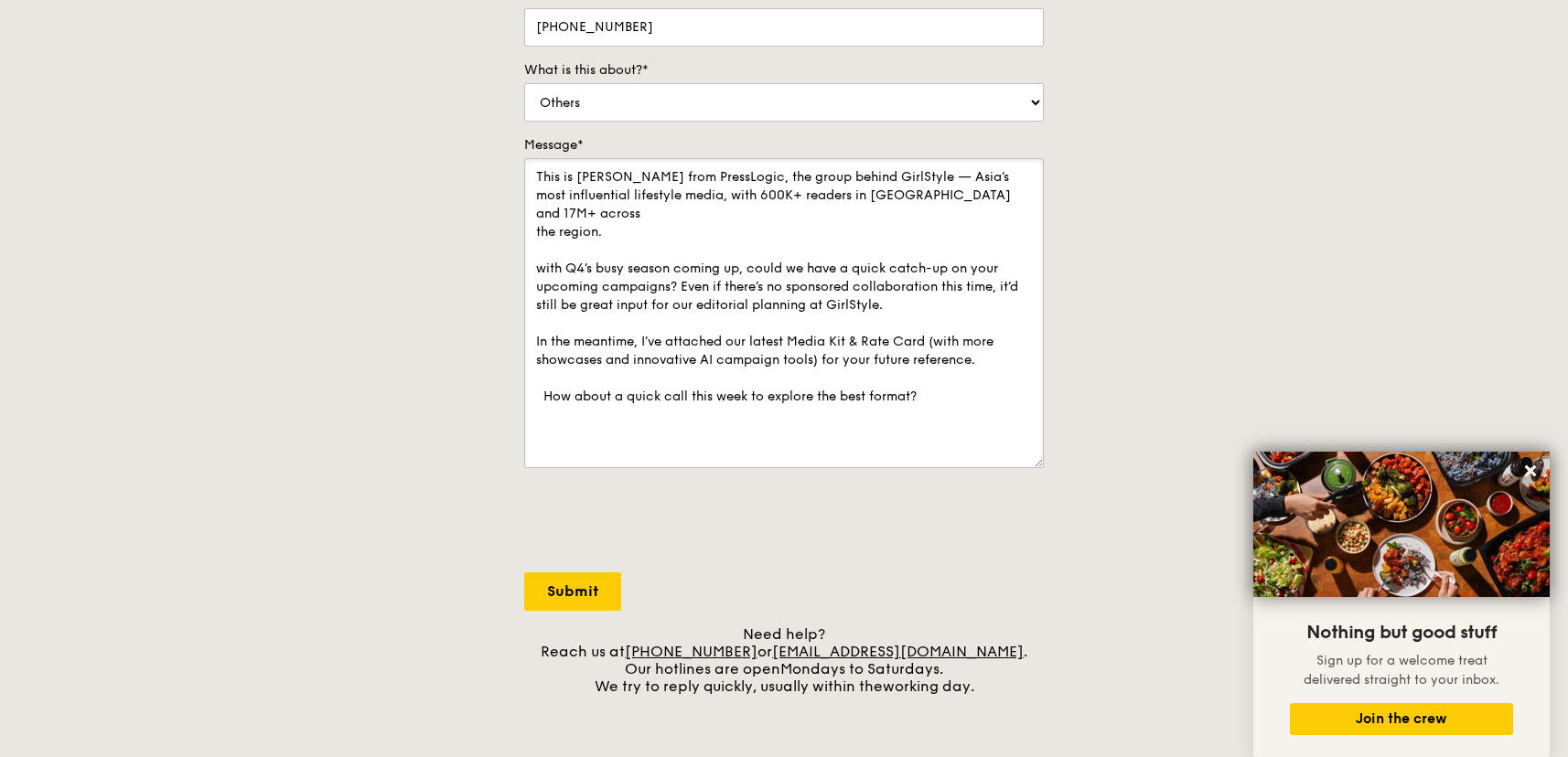
click at [539, 249] on textarea "This is Jessie from PressLogic, the group behind GirlStyle — Asia’s most influe…" at bounding box center [784, 313] width 519 height 310
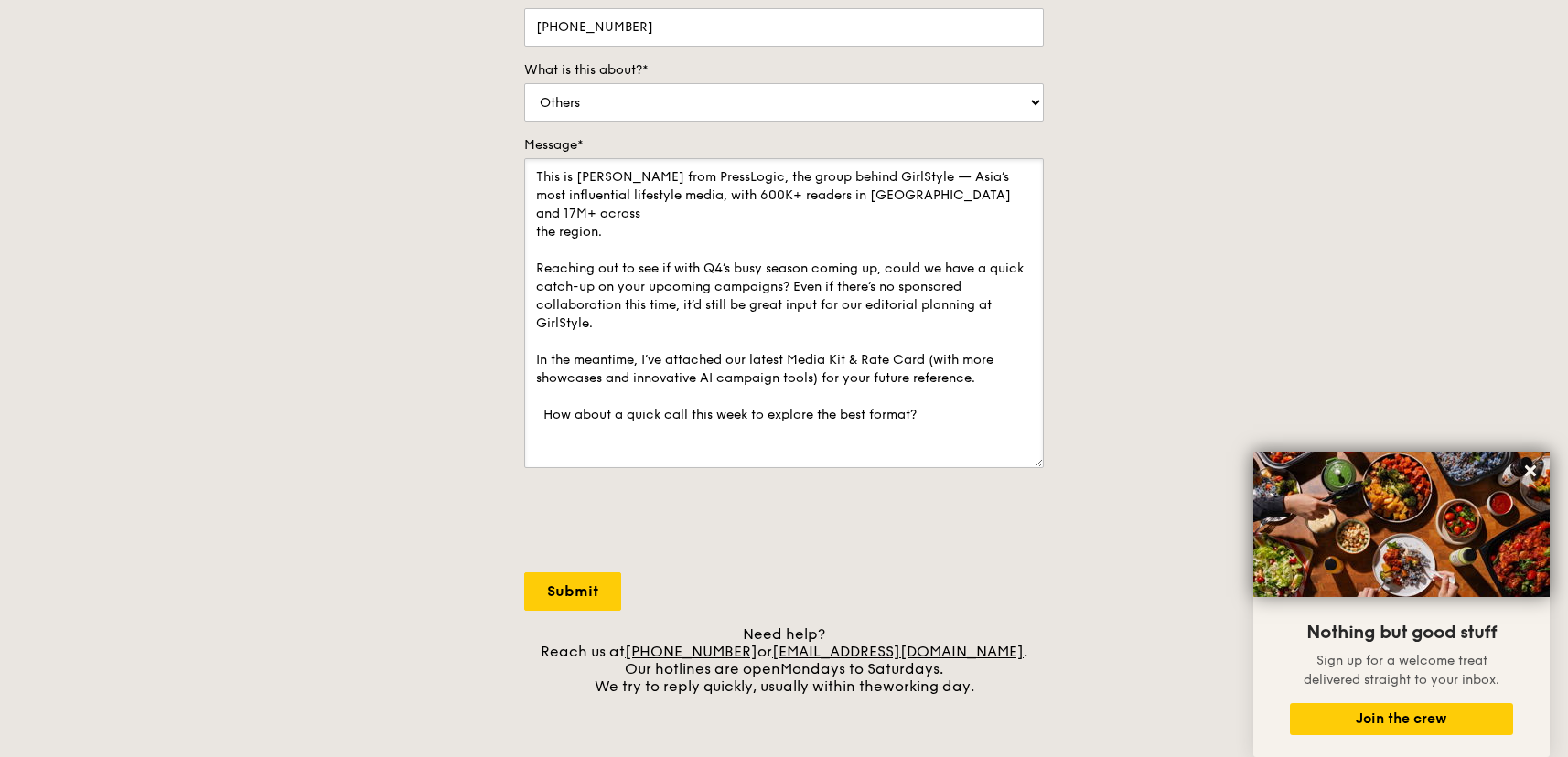
click at [536, 248] on textarea "This is Jessie from PressLogic, the group behind GirlStyle — Asia’s most influe…" at bounding box center [784, 313] width 519 height 310
drag, startPoint x: 699, startPoint y: 251, endPoint x: 488, endPoint y: 251, distance: 211.0
click at [488, 251] on div "Contact us We love hearing from our customers. Talk to us about anything. We ar…" at bounding box center [784, 205] width 1568 height 981
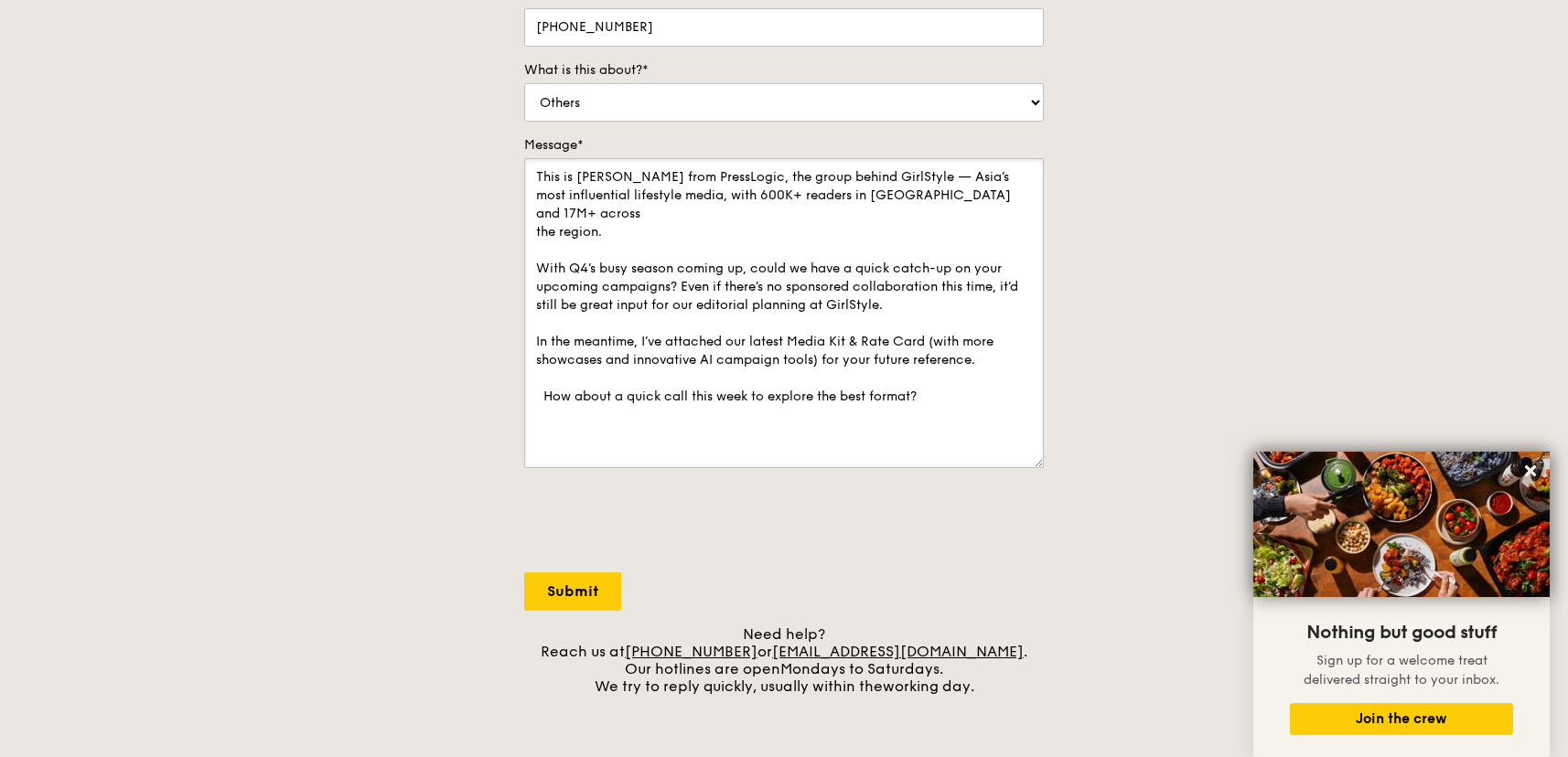
click at [749, 250] on textarea "This is Jessie from PressLogic, the group behind GirlStyle — Asia’s most influe…" at bounding box center [784, 313] width 519 height 310
paste textarea "I'm reaching out to see if w"
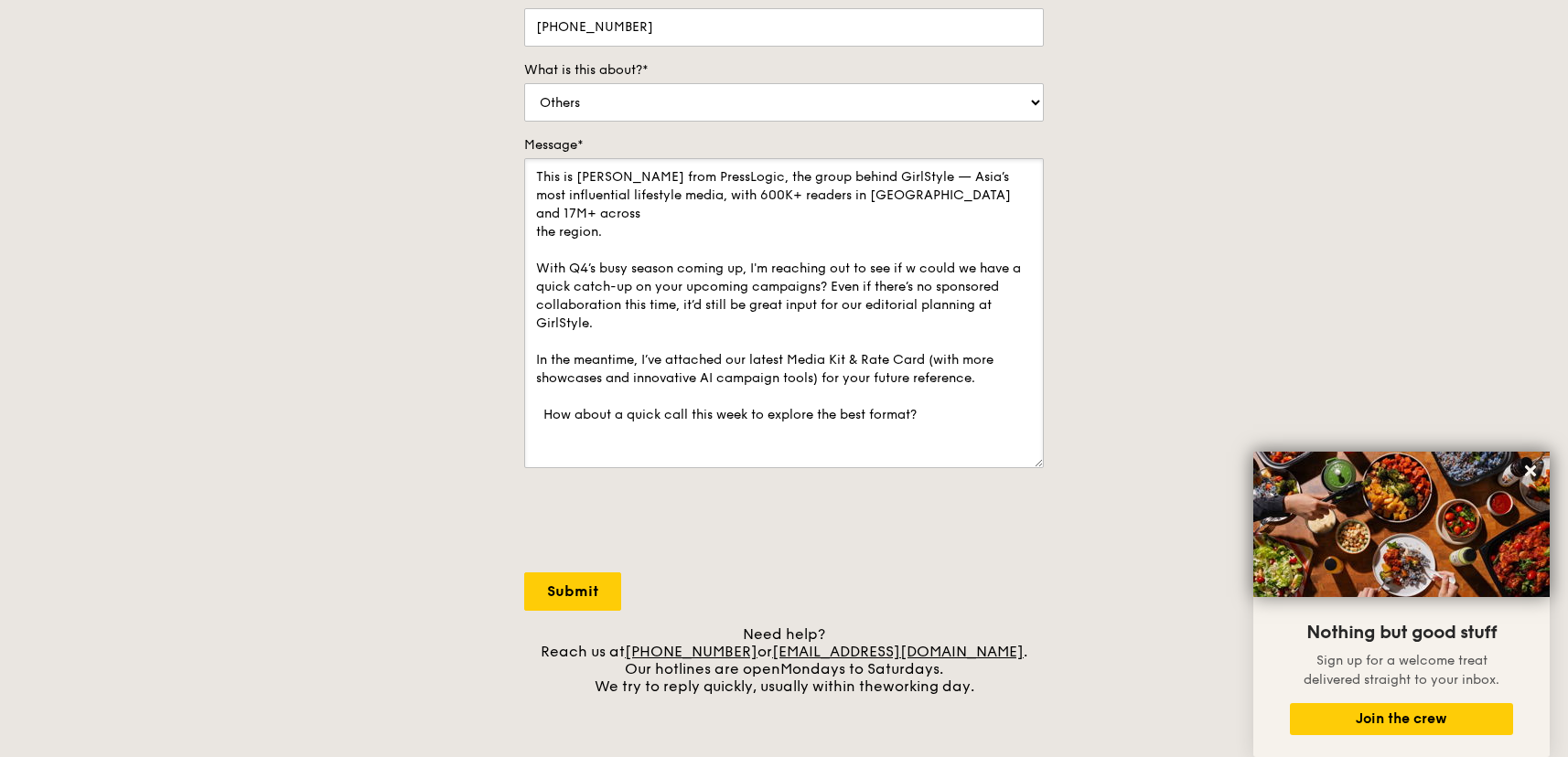
drag, startPoint x: 910, startPoint y: 248, endPoint x: 962, endPoint y: 268, distance: 55.7
click at [962, 268] on textarea "This is Jessie from PressLogic, the group behind GirlStyle — Asia’s most influe…" at bounding box center [784, 313] width 519 height 310
click at [910, 251] on textarea "This is Jessie from PressLogic, the group behind GirlStyle — Asia’s most influe…" at bounding box center [784, 313] width 519 height 310
click at [759, 269] on textarea "This is Jessie from PressLogic, the group behind GirlStyle — Asia’s most influe…" at bounding box center [784, 313] width 519 height 310
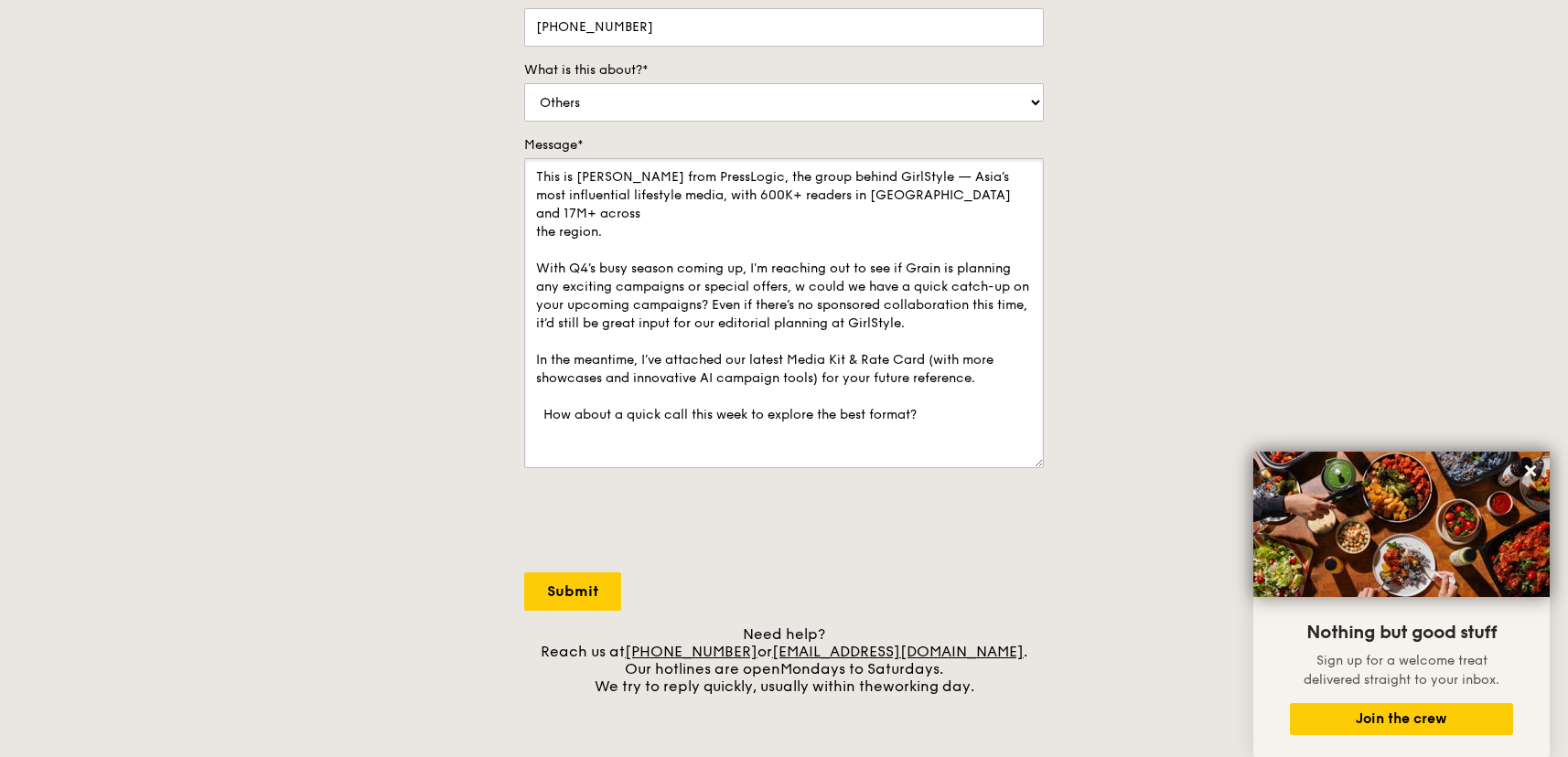
drag, startPoint x: 798, startPoint y: 272, endPoint x: 959, endPoint y: 303, distance: 164.0
click at [960, 303] on textarea "This is Jessie from PressLogic, the group behind GirlStyle — Asia’s most influe…" at bounding box center [784, 313] width 519 height 310
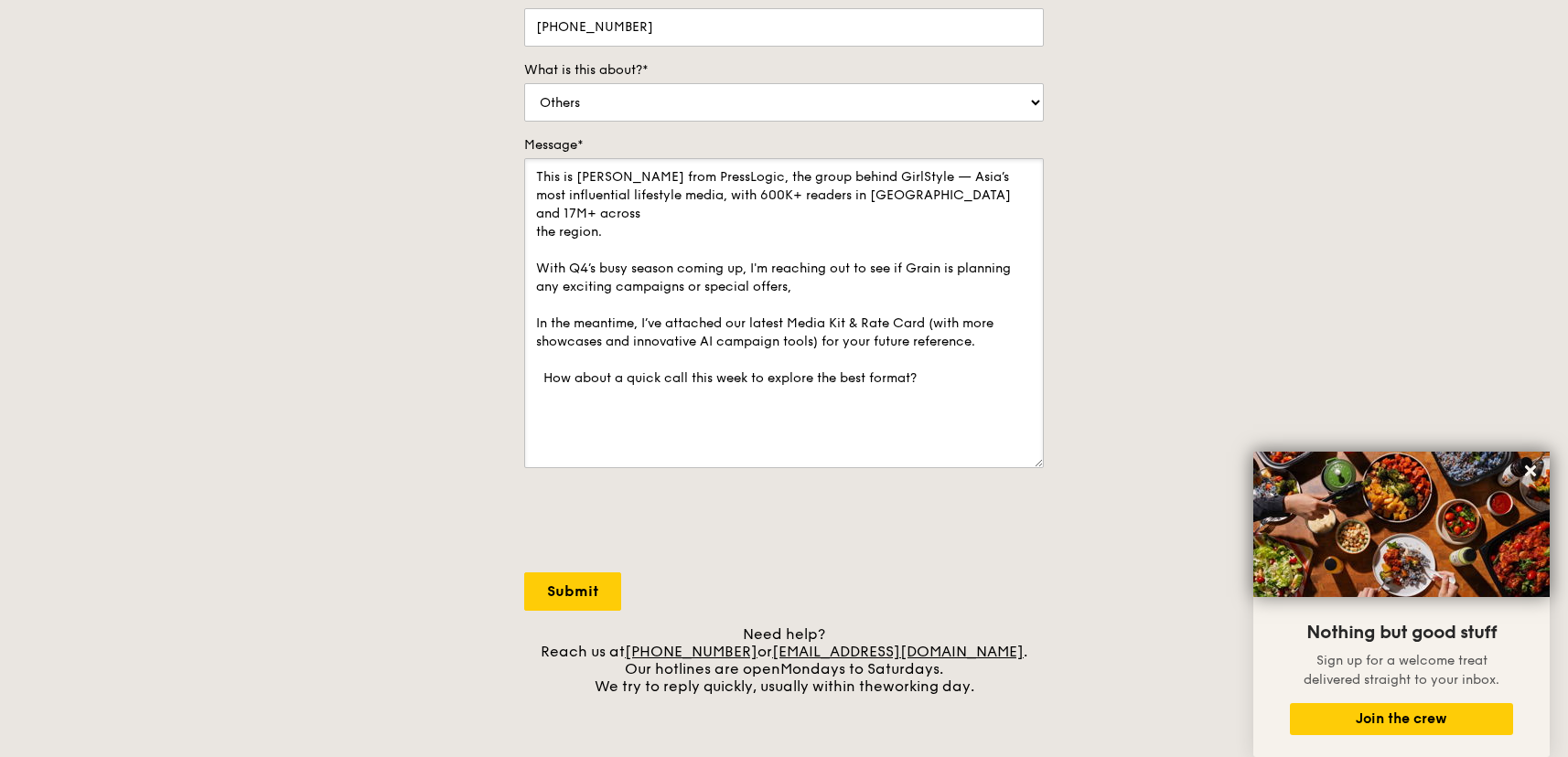
drag, startPoint x: 917, startPoint y: 276, endPoint x: 972, endPoint y: 343, distance: 86.7
click at [972, 343] on textarea "This is Jessie from PressLogic, the group behind GirlStyle — Asia’s most influe…" at bounding box center [784, 313] width 519 height 310
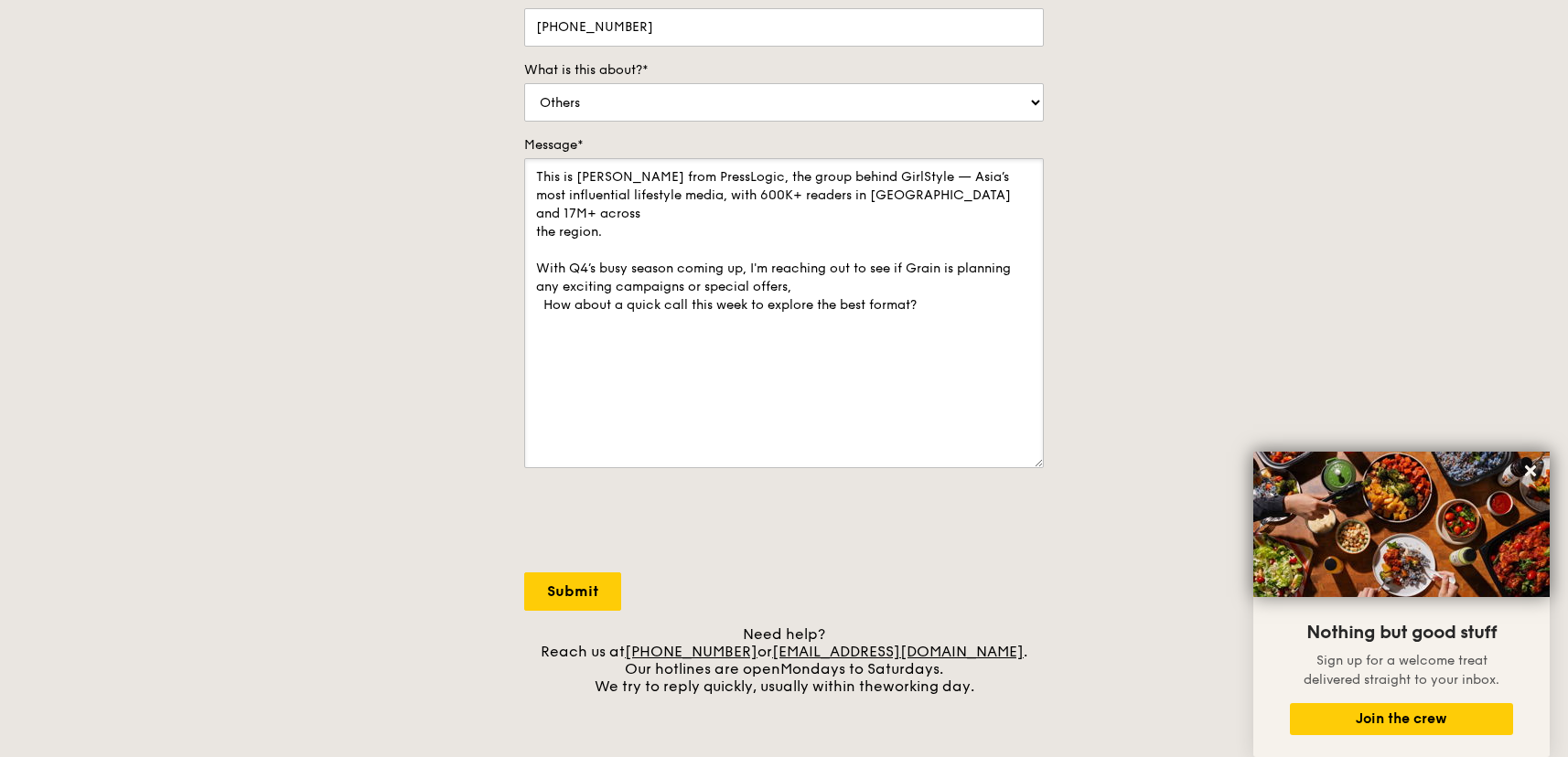
click at [854, 274] on textarea "This is Jessie from PressLogic, the group behind GirlStyle — Asia’s most influe…" at bounding box center [784, 313] width 519 height 310
drag, startPoint x: 881, startPoint y: 267, endPoint x: 992, endPoint y: 267, distance: 111.0
click at [992, 267] on textarea "This is Jessie from PressLogic, the group behind GirlStyle — Asia’s most influe…" at bounding box center [784, 313] width 519 height 310
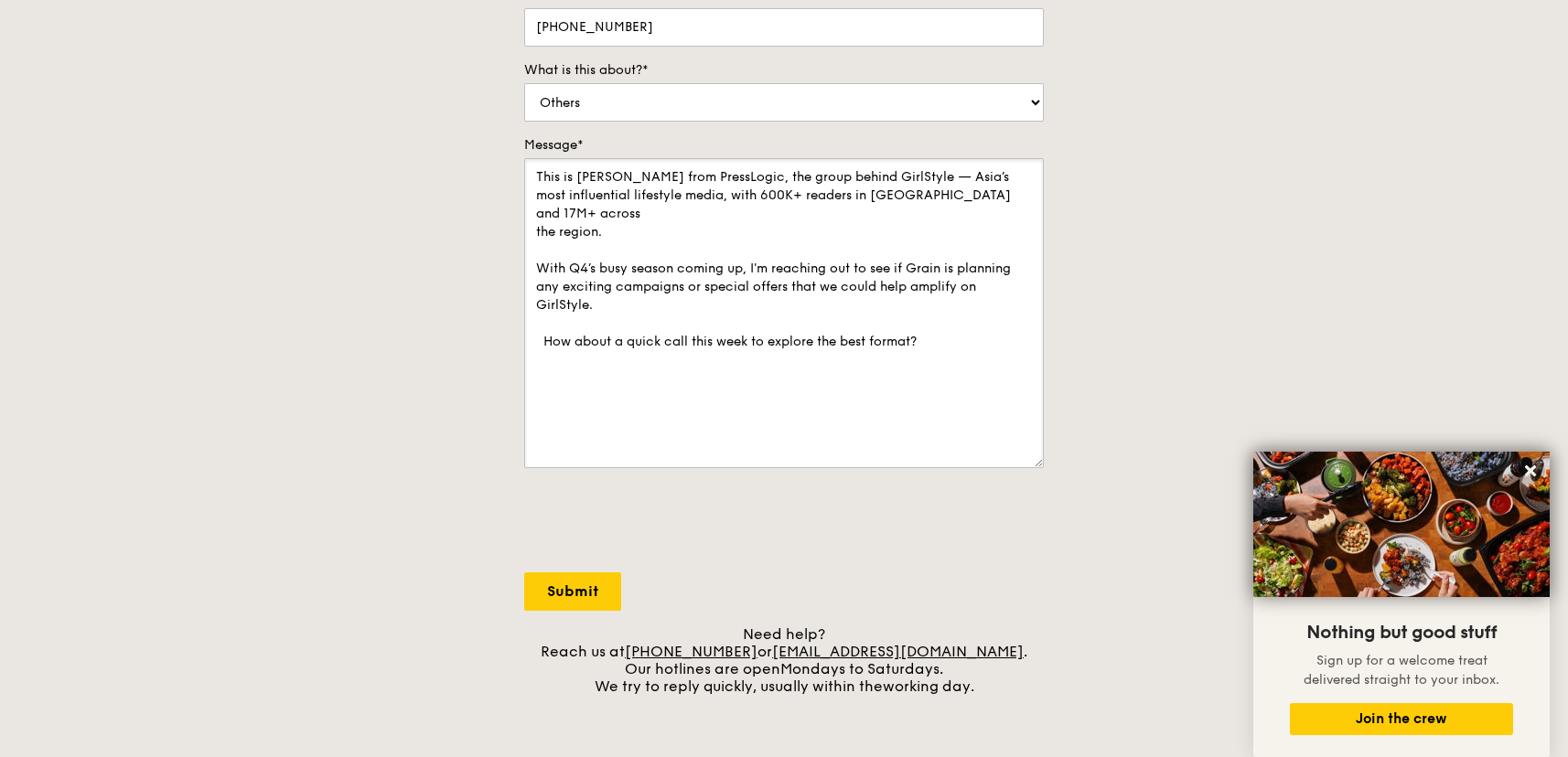
click at [677, 287] on textarea "This is Jessie from PressLogic, the group behind GirlStyle — Asia’s most influe…" at bounding box center [784, 313] width 519 height 310
click at [965, 272] on textarea "This is Jessie from PressLogic, the group behind GirlStyle — Asia’s most influe…" at bounding box center [784, 313] width 519 height 310
click at [941, 284] on textarea "This is Jessie from PressLogic, the group behind GirlStyle — Asia’s most influe…" at bounding box center [784, 313] width 519 height 310
drag, startPoint x: 632, startPoint y: 288, endPoint x: 980, endPoint y: 378, distance: 359.4
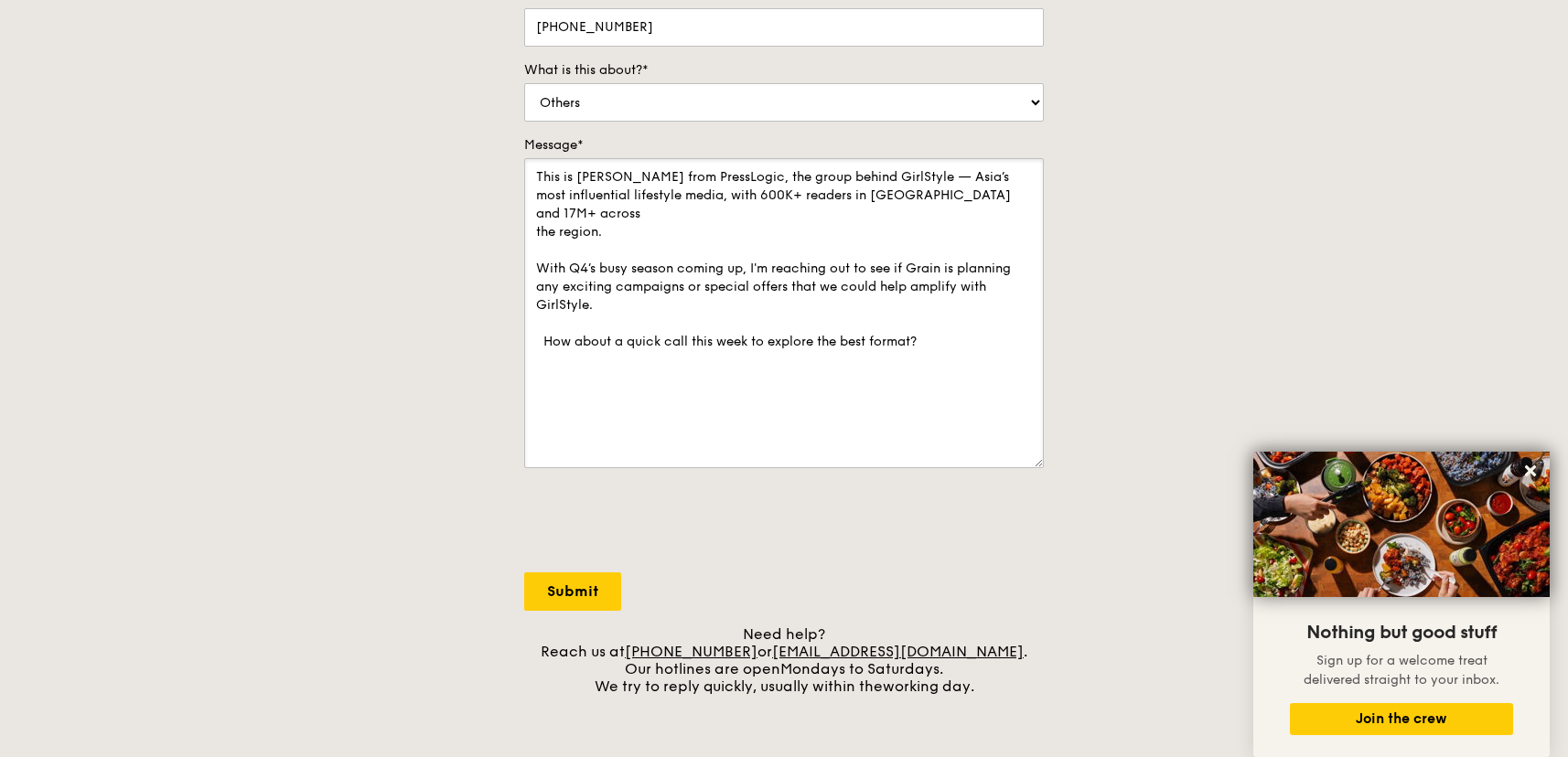
click at [980, 378] on textarea "This is Jessie from PressLogic, the group behind GirlStyle — Asia’s most influe…" at bounding box center [784, 313] width 519 height 310
drag, startPoint x: 620, startPoint y: 287, endPoint x: 546, endPoint y: 329, distance: 85.1
click at [546, 329] on textarea "This is Jessie from PressLogic, the group behind GirlStyle — Asia’s most influe…" at bounding box center [784, 313] width 519 height 310
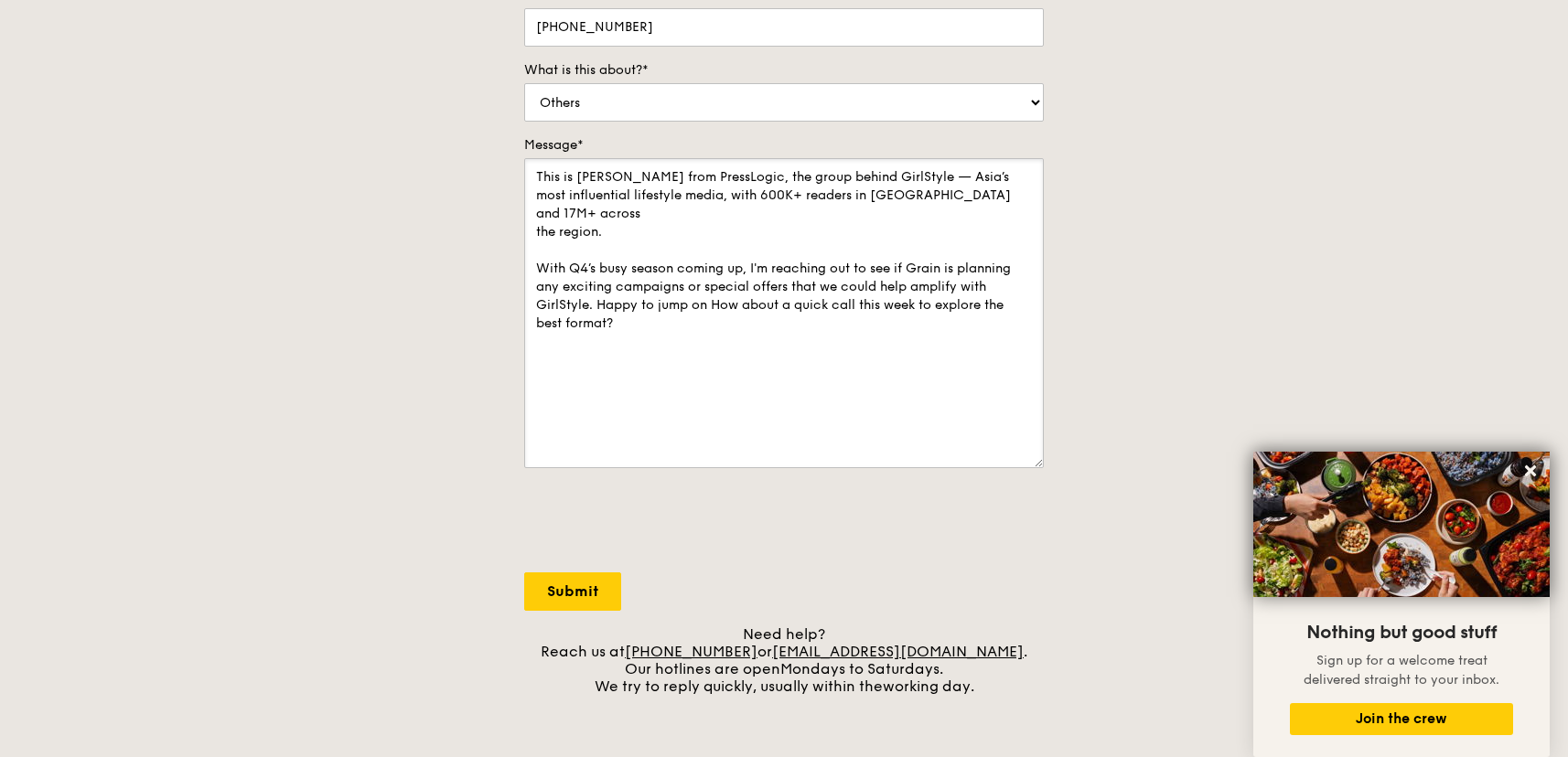
click at [657, 286] on textarea "This is Jessie from PressLogic, the group behind GirlStyle — Asia’s most influe…" at bounding box center [784, 313] width 519 height 310
drag, startPoint x: 674, startPoint y: 308, endPoint x: 821, endPoint y: 399, distance: 172.9
click at [821, 399] on textarea "This is Jessie from PressLogic, the group behind GirlStyle — Asia’s most influe…" at bounding box center [784, 313] width 519 height 310
drag, startPoint x: 597, startPoint y: 303, endPoint x: 836, endPoint y: 341, distance: 242.0
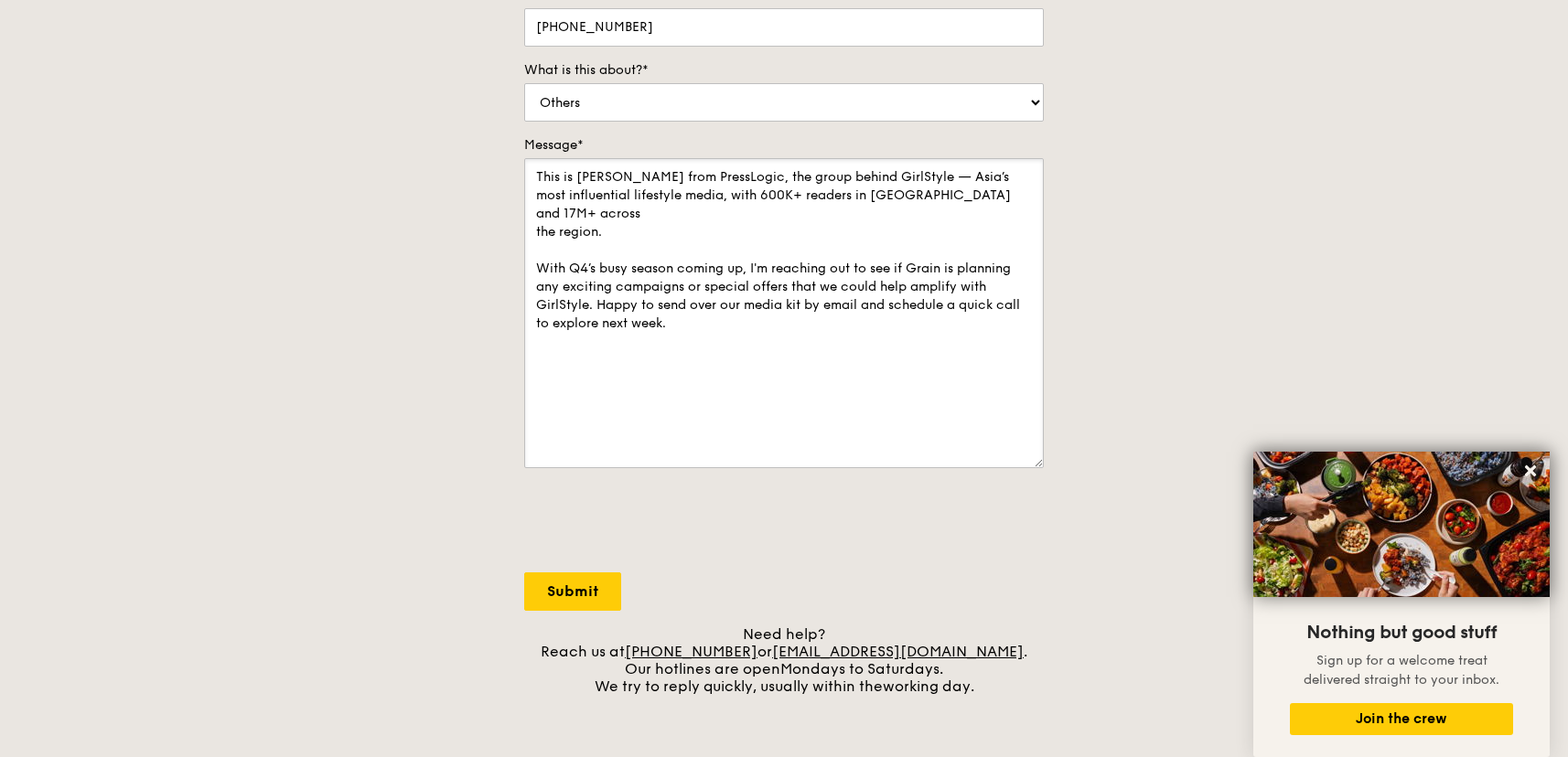
click at [836, 341] on textarea "This is Jessie from PressLogic, the group behind GirlStyle — Asia’s most influe…" at bounding box center [784, 313] width 519 height 310
click at [598, 284] on textarea "This is Jessie from PressLogic, the group behind GirlStyle — Asia’s most influe…" at bounding box center [784, 313] width 519 height 310
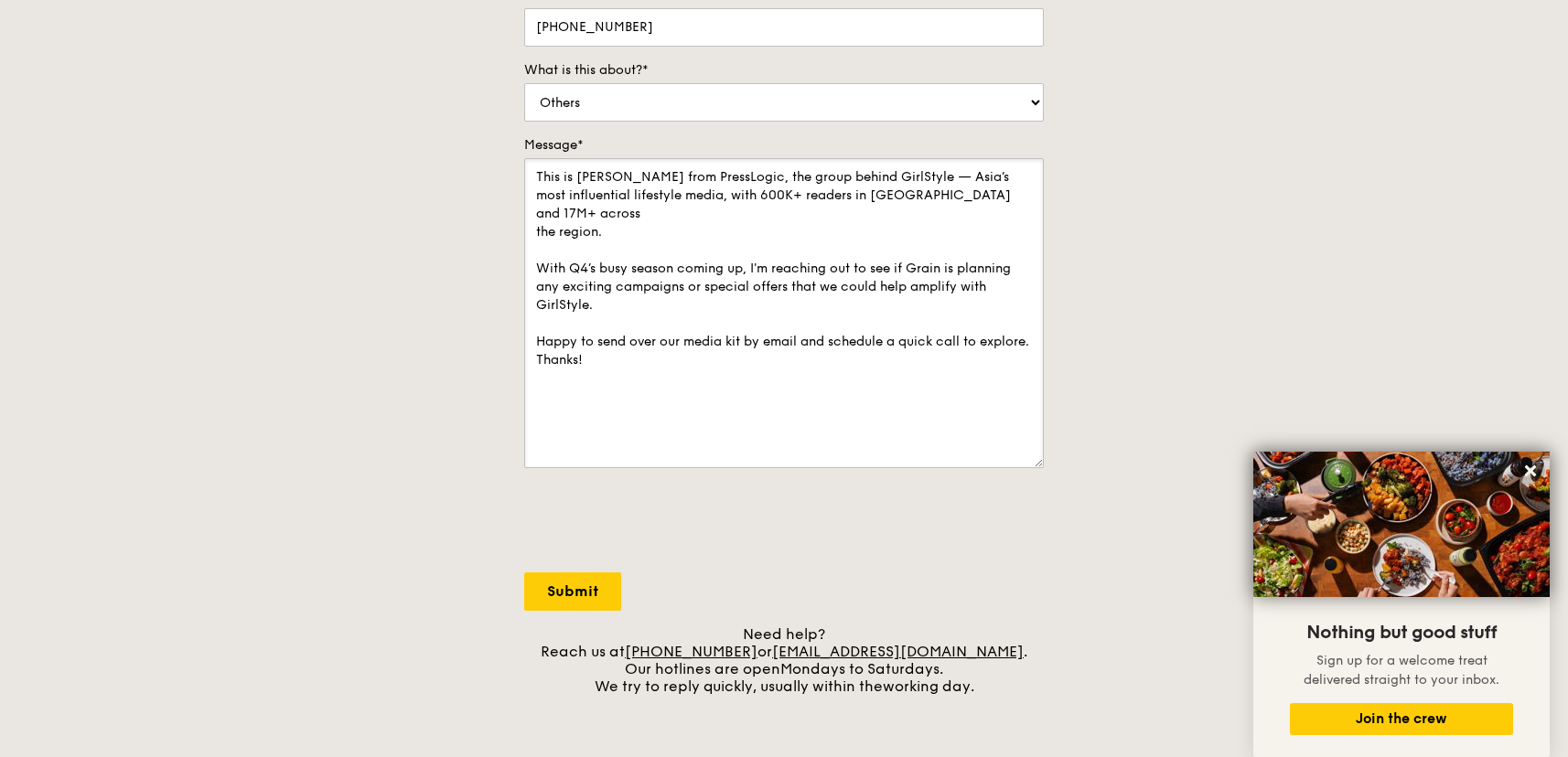
click at [701, 361] on textarea "This is Jessie from PressLogic, the group behind GirlStyle — Asia’s most influe…" at bounding box center [784, 313] width 519 height 310
type textarea "This is Jessie from PressLogic, the group behind GirlStyle — Asia’s most influe…"
click at [593, 591] on input "Submit" at bounding box center [573, 592] width 97 height 39
select select "Food"
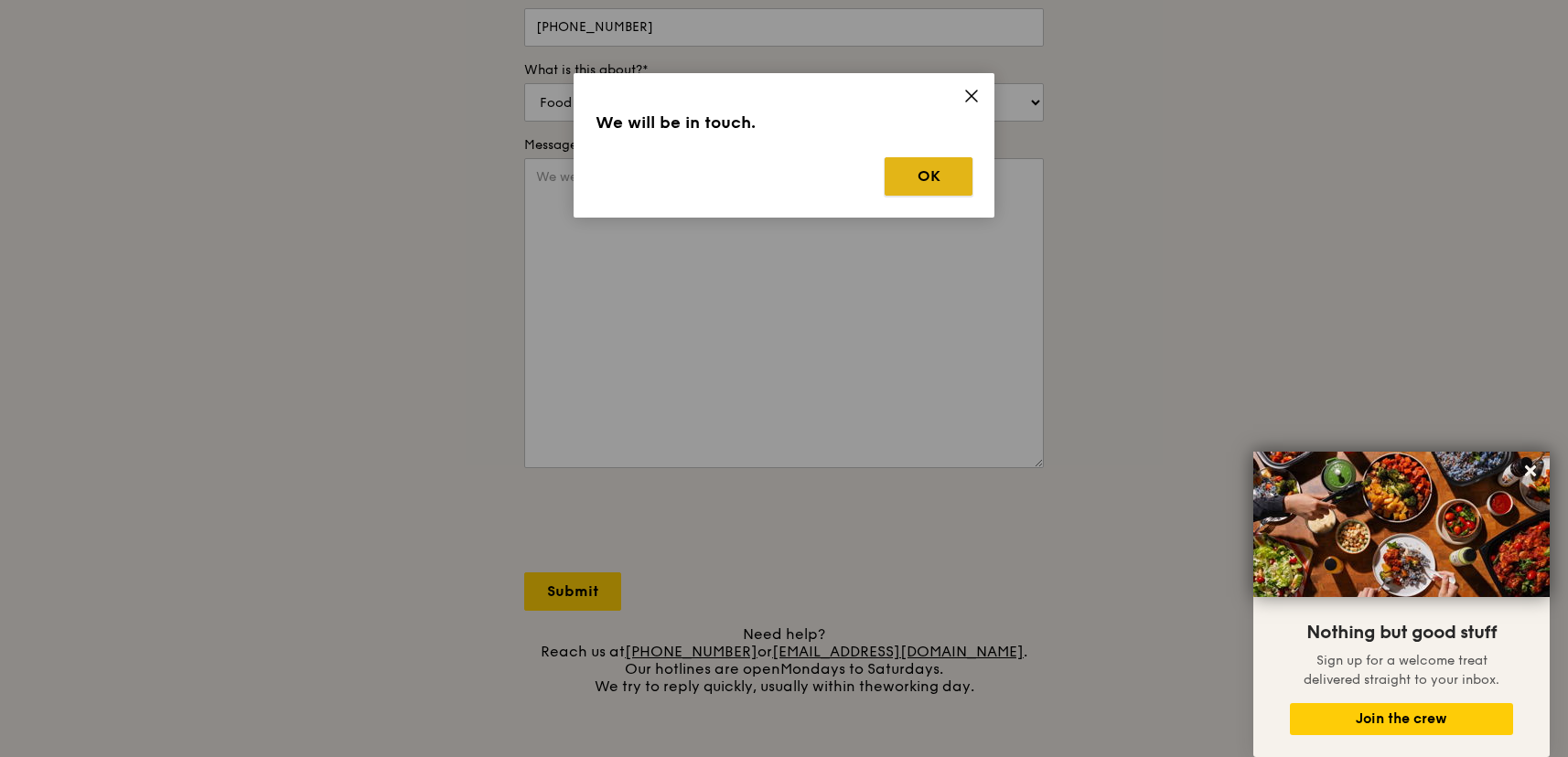
click at [919, 181] on button "OK" at bounding box center [928, 177] width 88 height 39
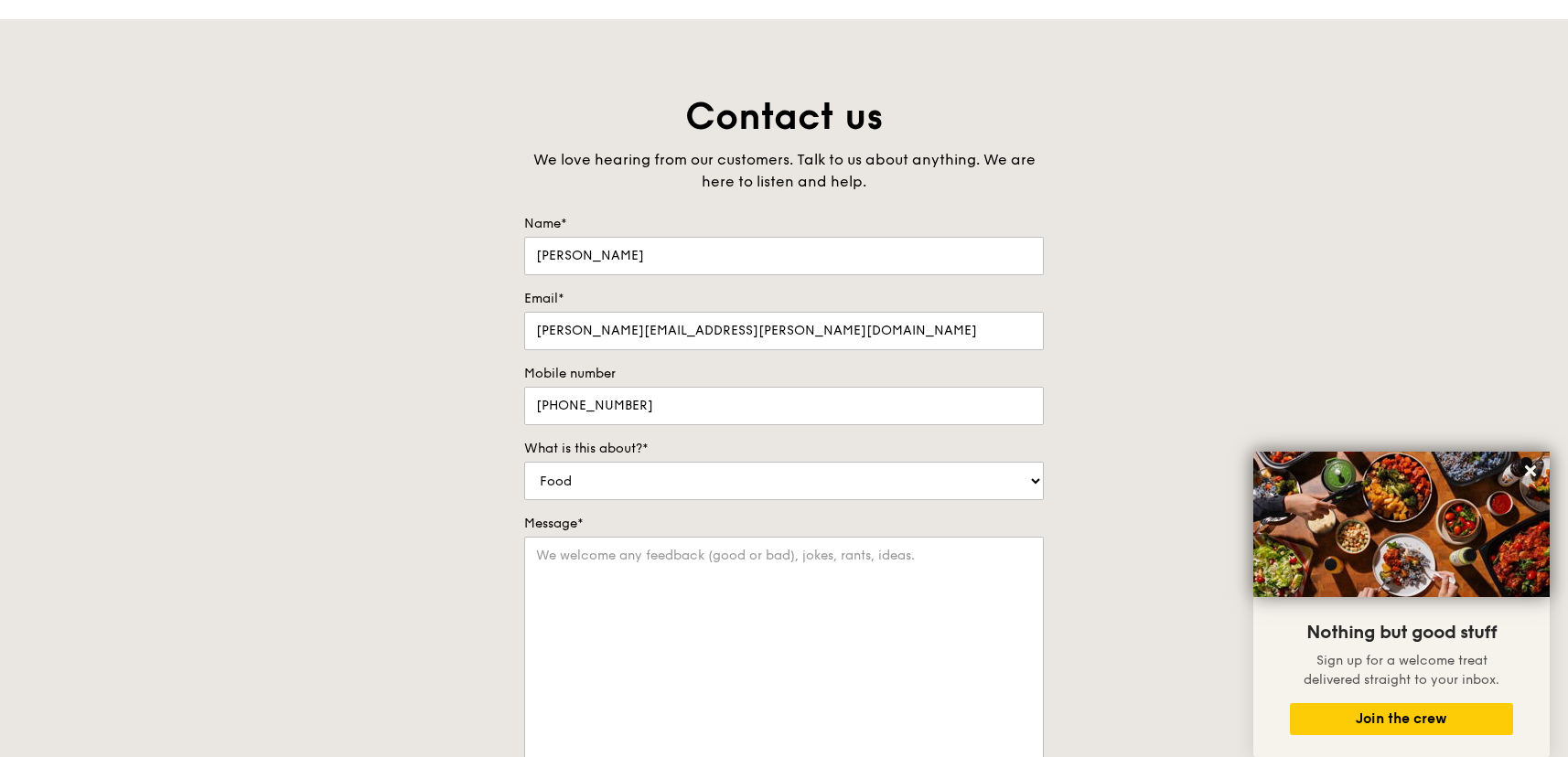
scroll to position [0, 0]
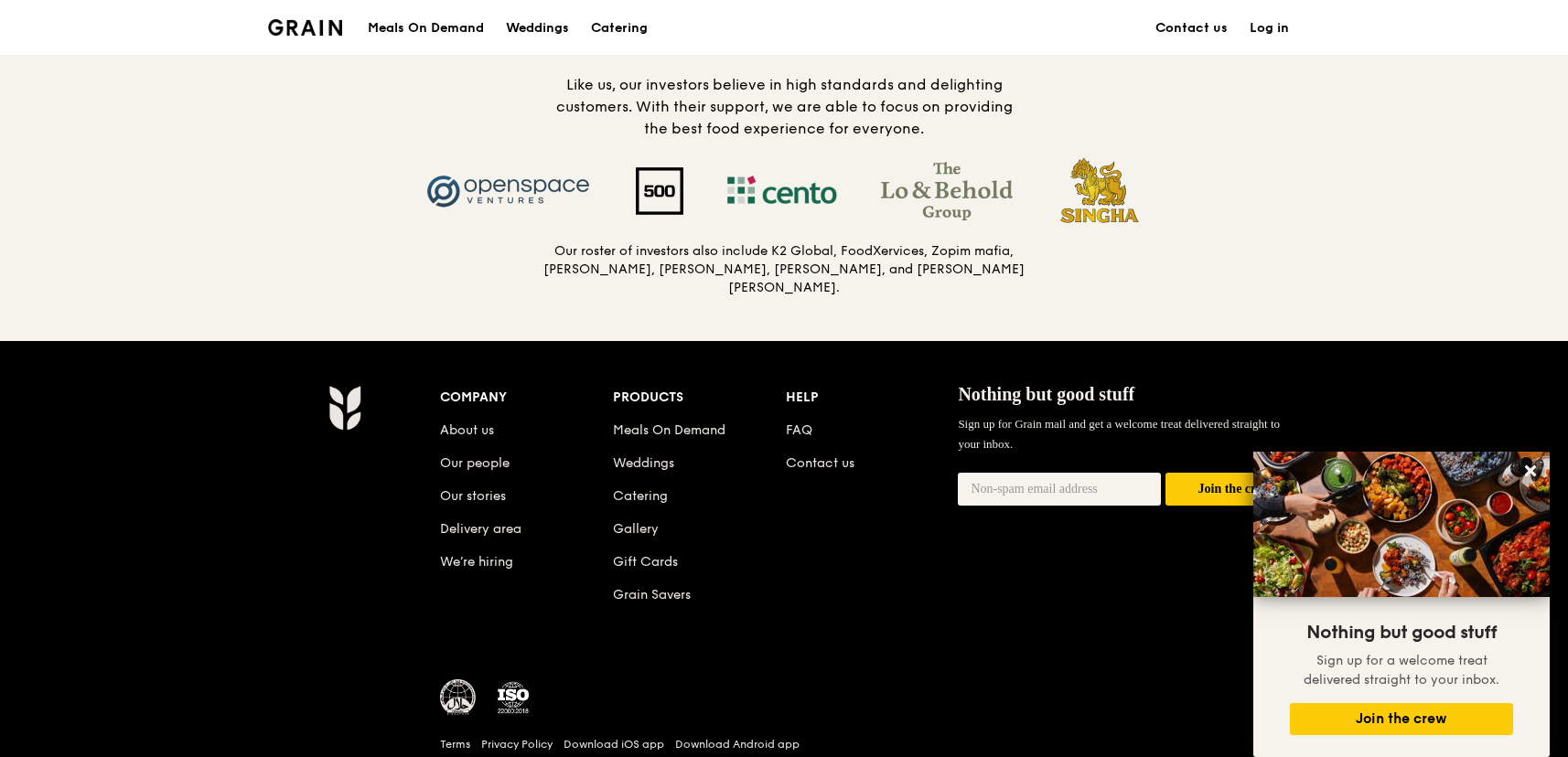
scroll to position [1921, 0]
